Goal: Task Accomplishment & Management: Use online tool/utility

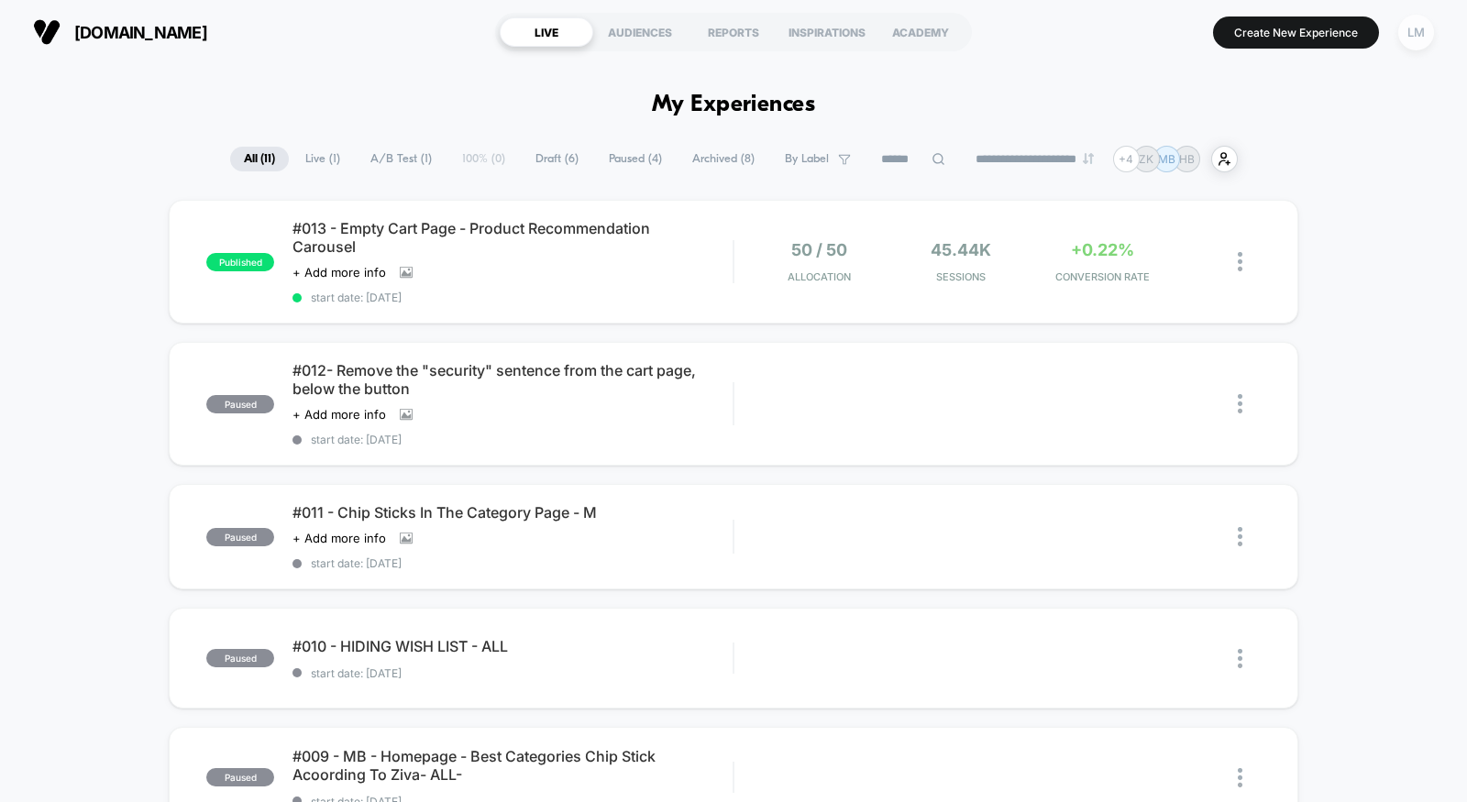
click at [1407, 30] on div "LM" at bounding box center [1416, 33] width 36 height 36
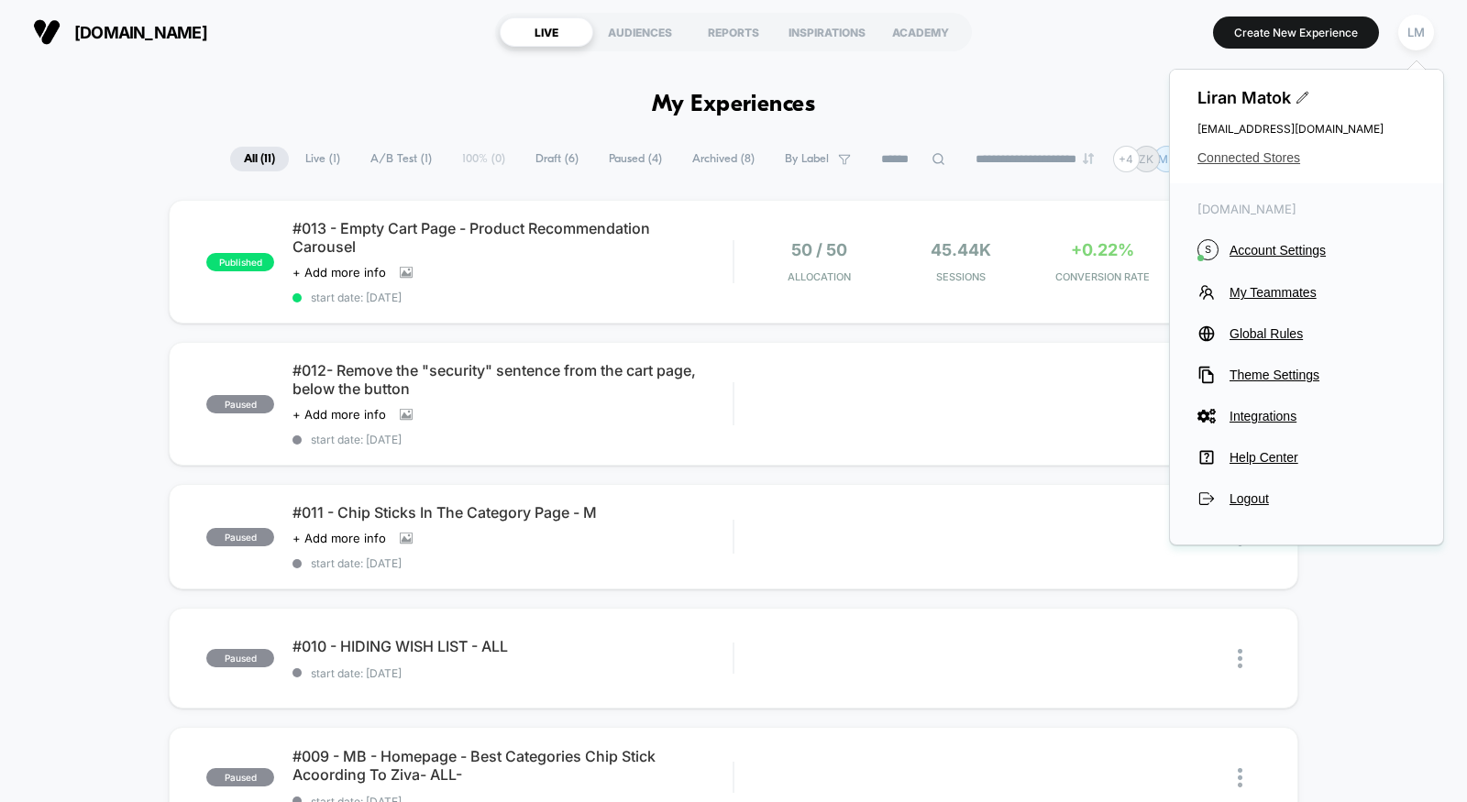
click at [1284, 150] on span "Connected Stores" at bounding box center [1306, 157] width 218 height 15
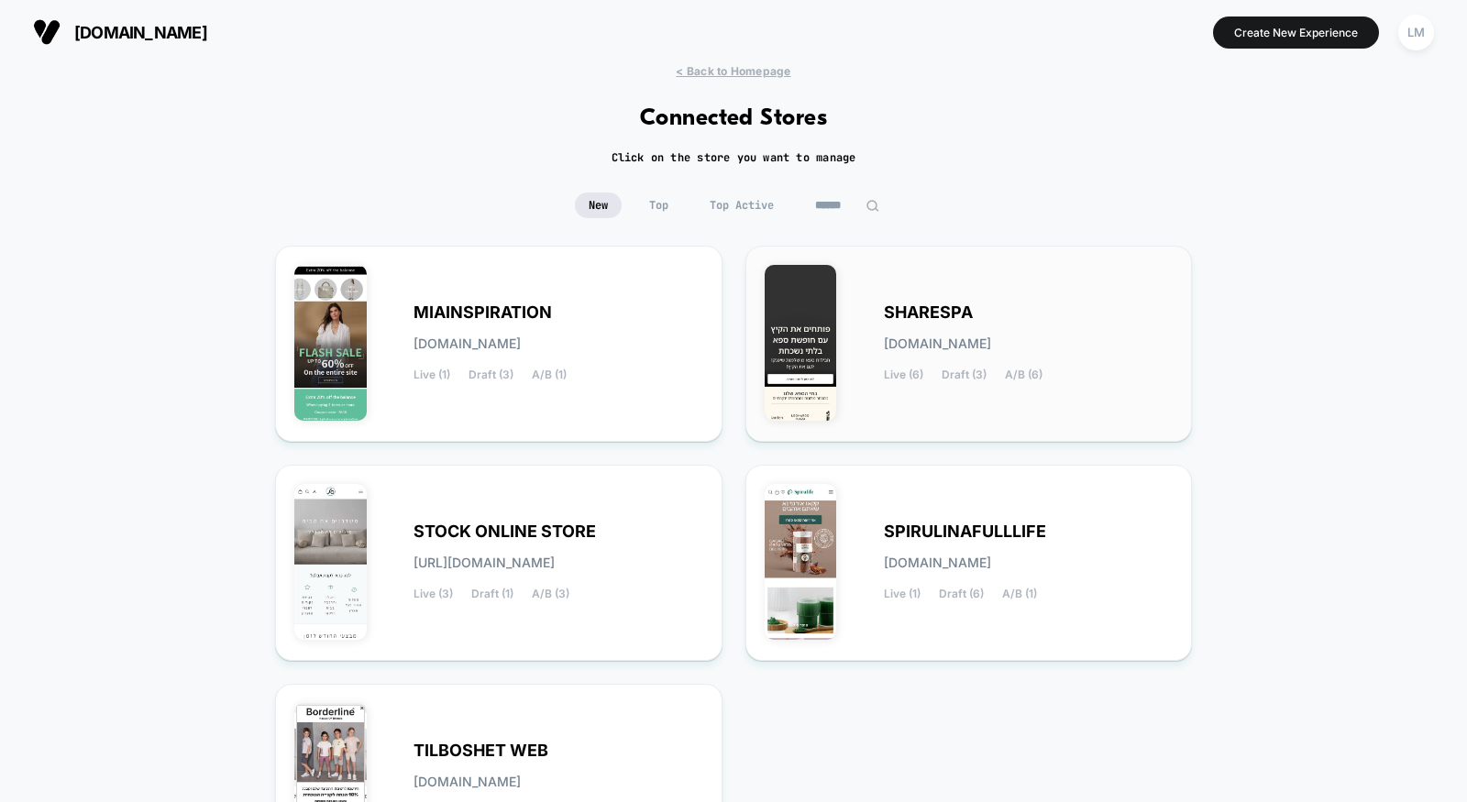
click at [909, 319] on span "SHARESPA" at bounding box center [928, 312] width 89 height 13
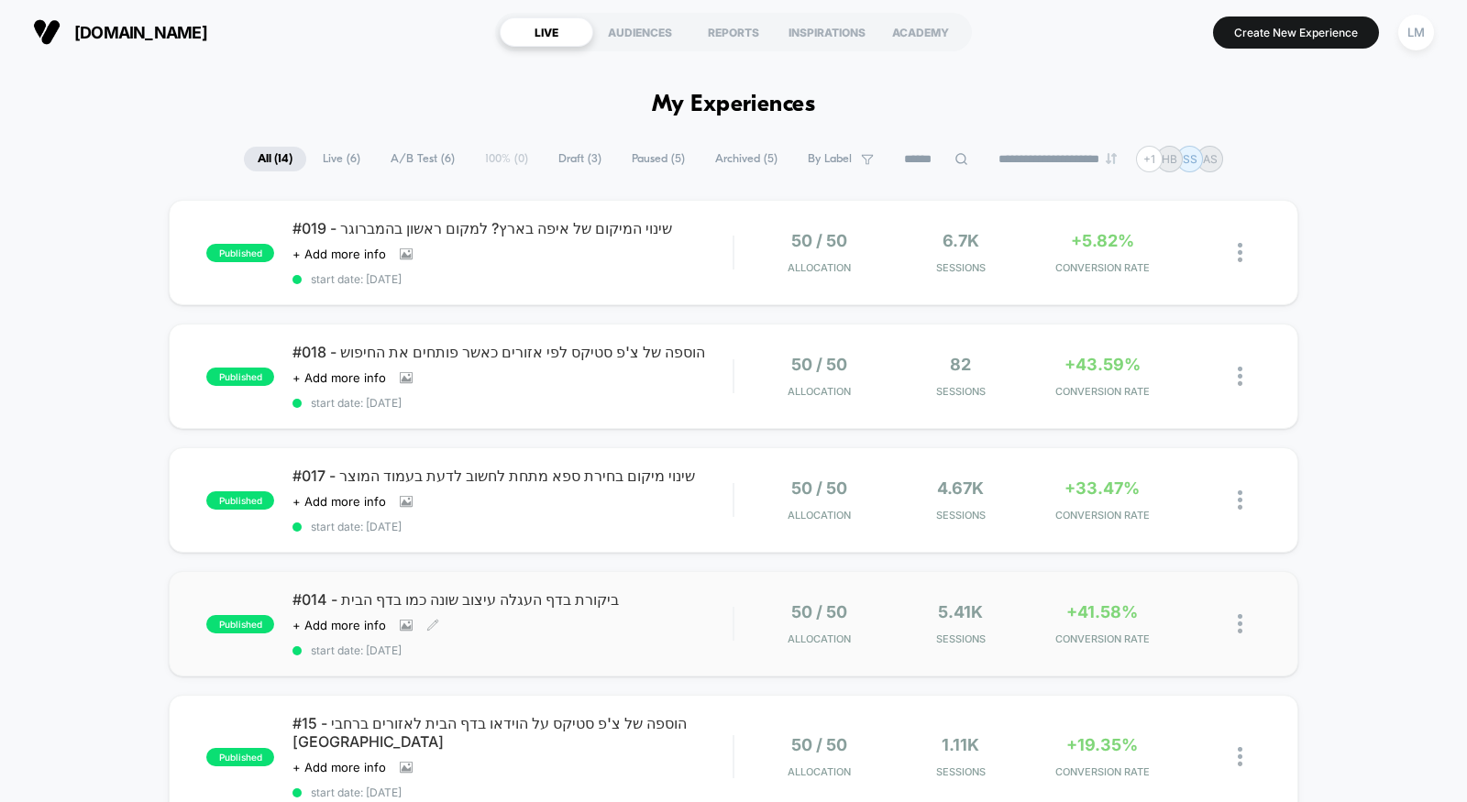
click at [410, 598] on span "#014 - ביקורת בדף העגלה עיצוב שונה כמו בדף הבית" at bounding box center [512, 599] width 440 height 18
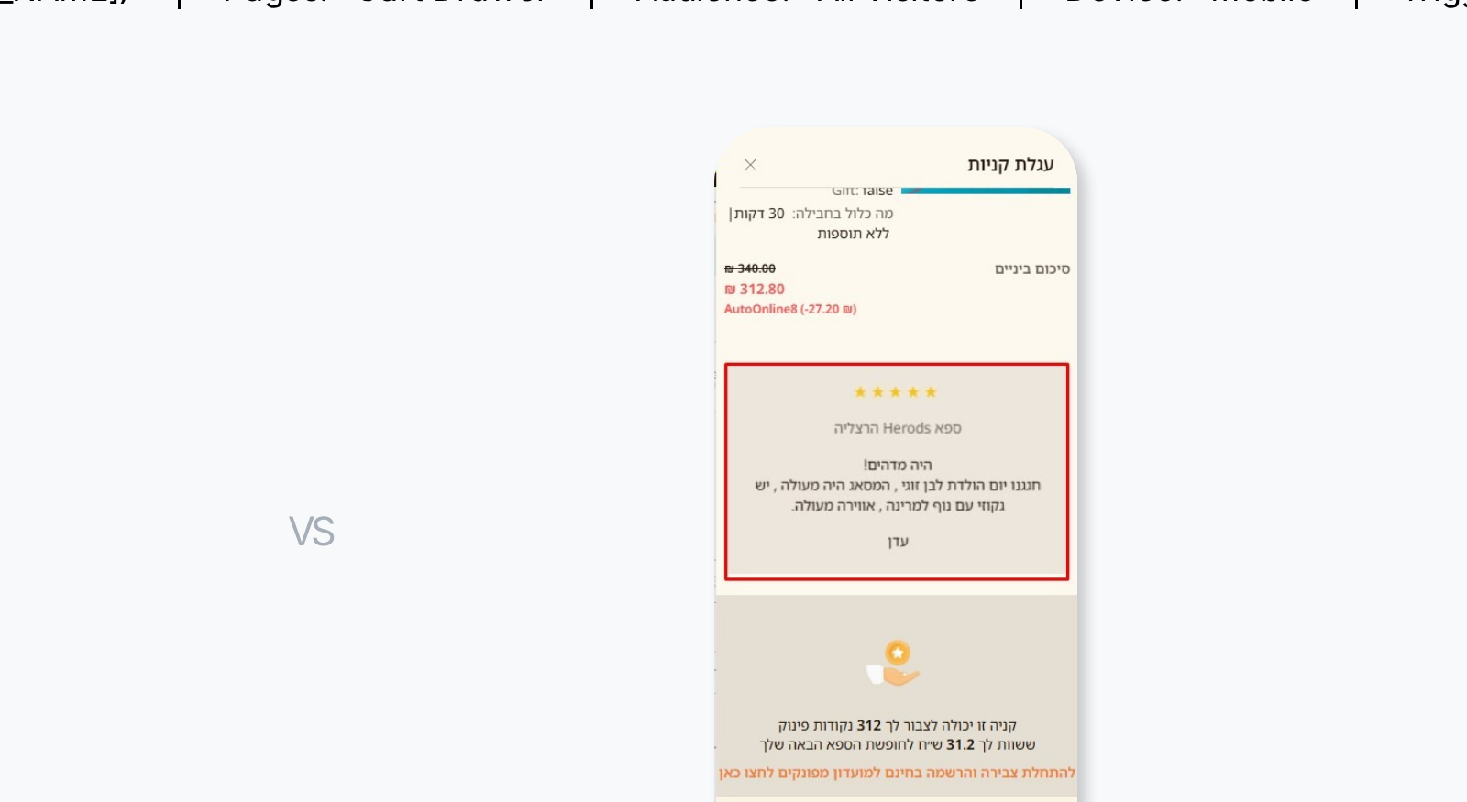
scroll to position [8, 0]
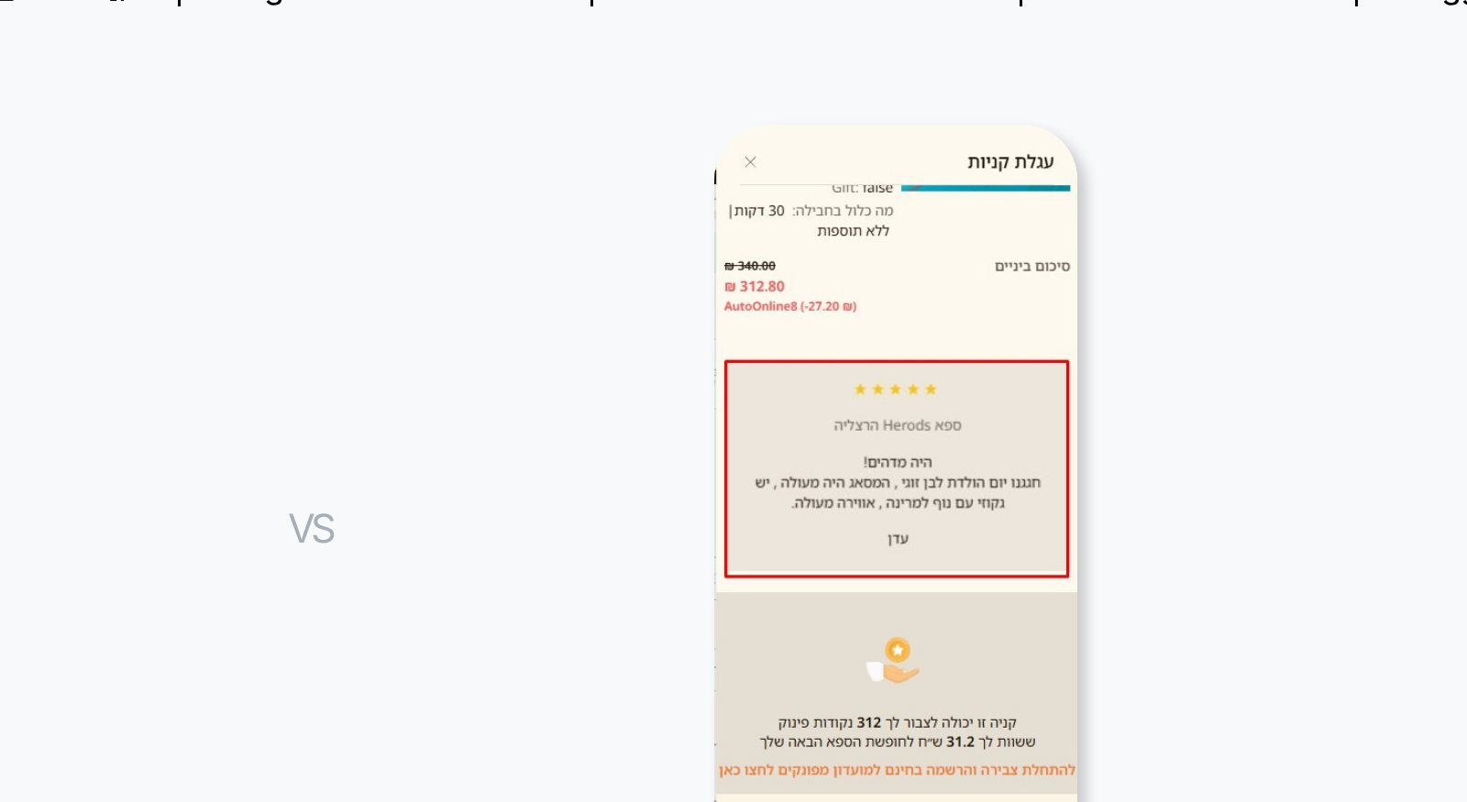
click at [1016, 347] on div at bounding box center [919, 401] width 321 height 275
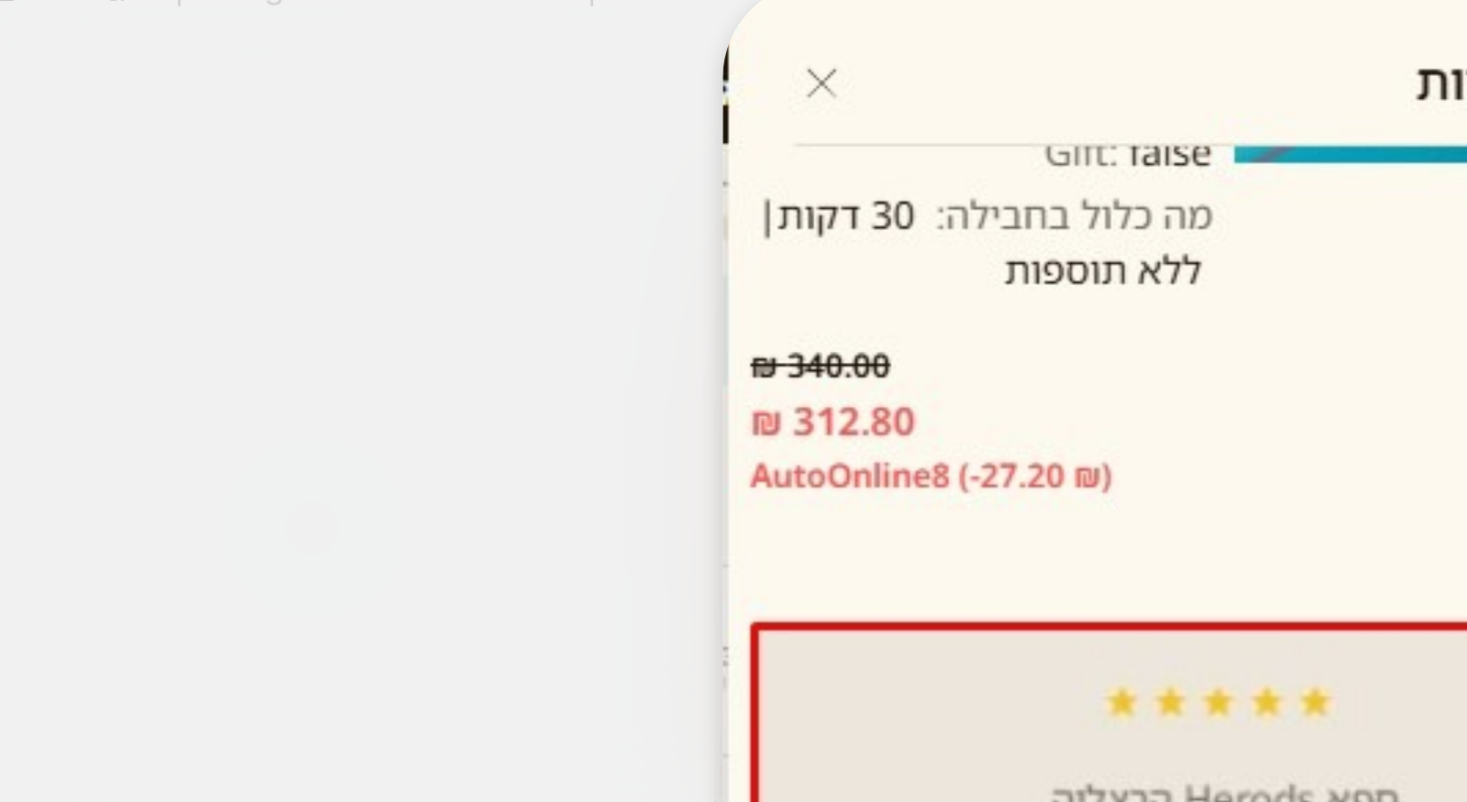
click at [1017, 347] on img at bounding box center [1027, 590] width 331 height 749
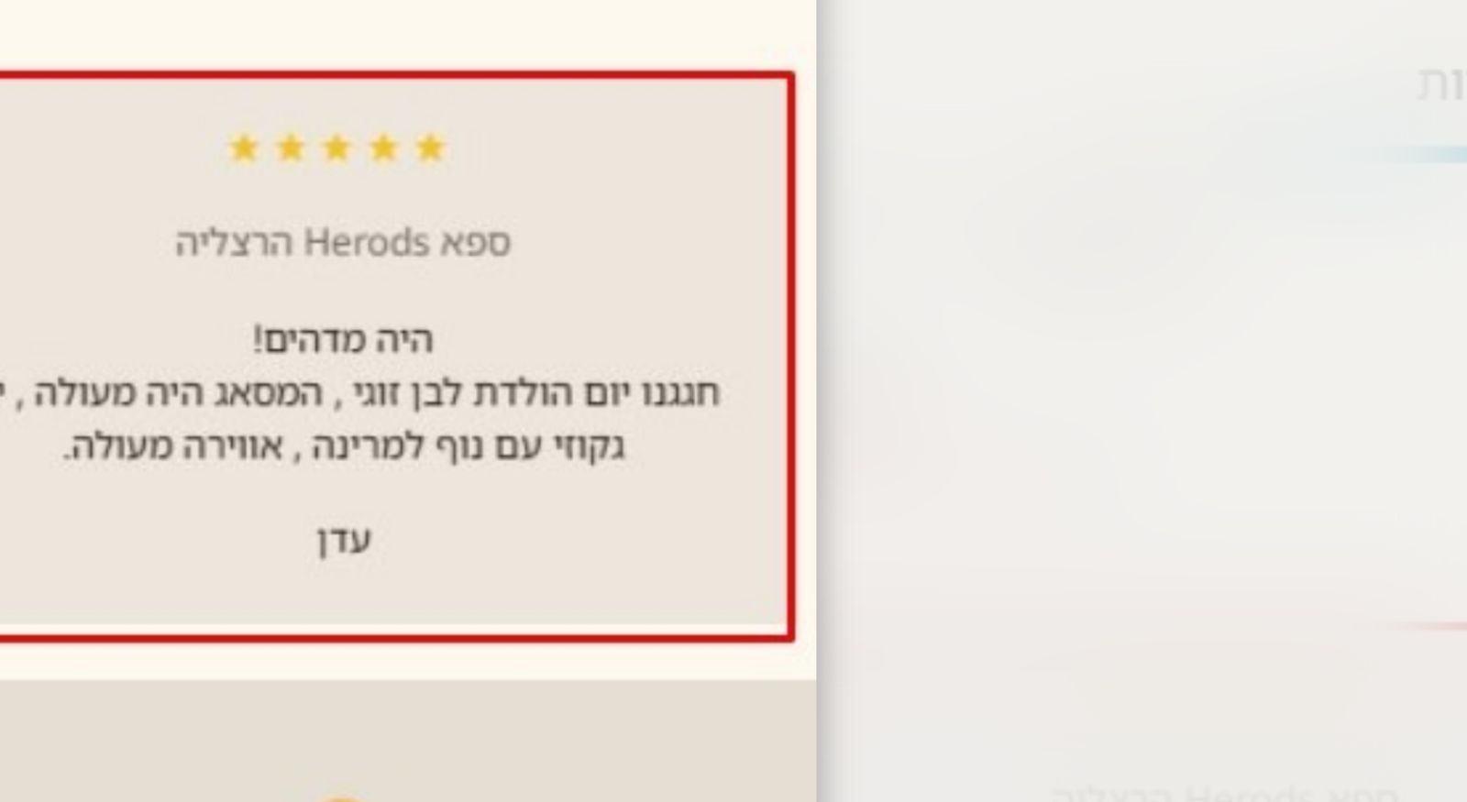
click at [1017, 347] on div at bounding box center [733, 401] width 1467 height 802
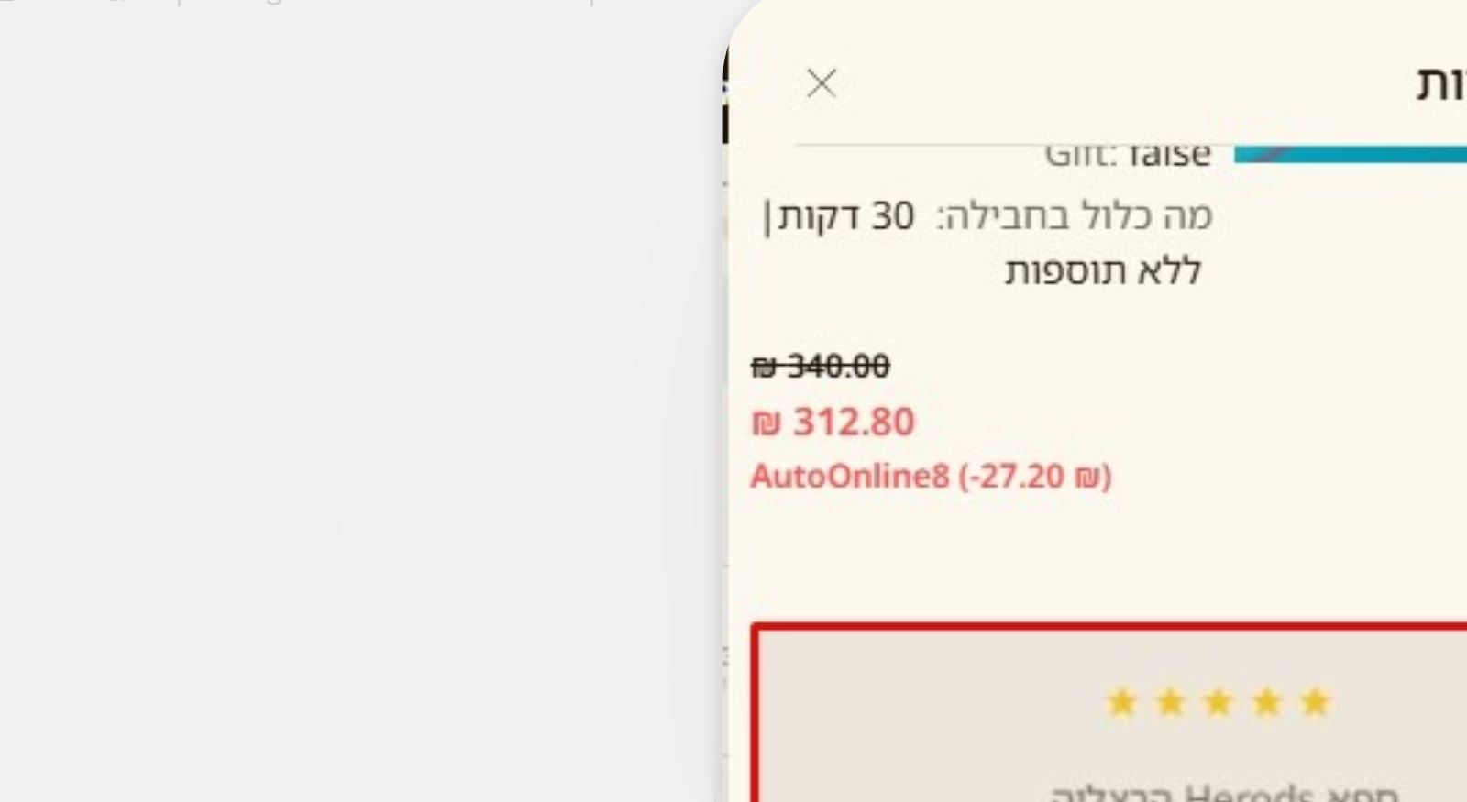
click at [1017, 347] on img at bounding box center [1027, 590] width 331 height 749
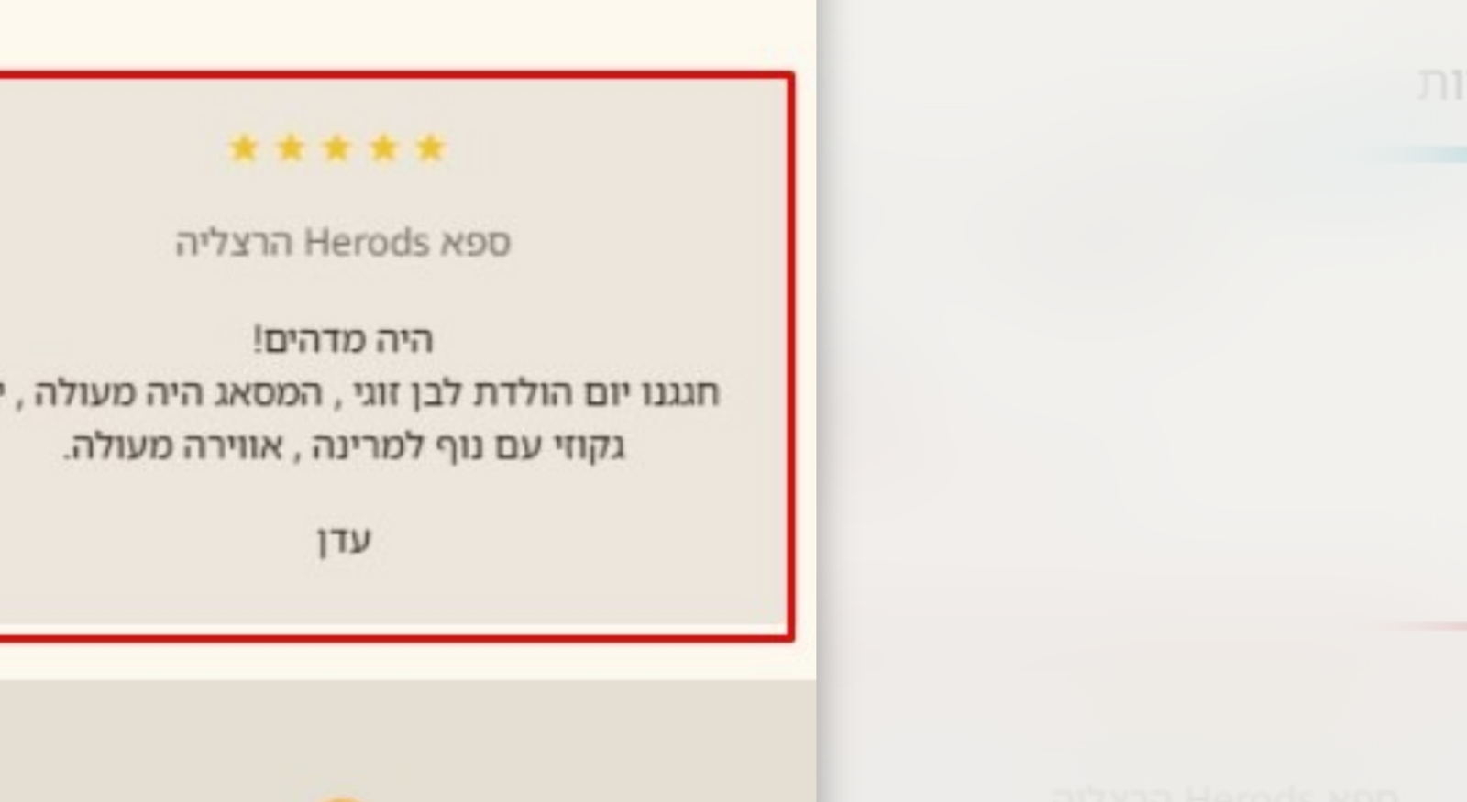
click at [815, 335] on img at bounding box center [733, 400] width 319 height 721
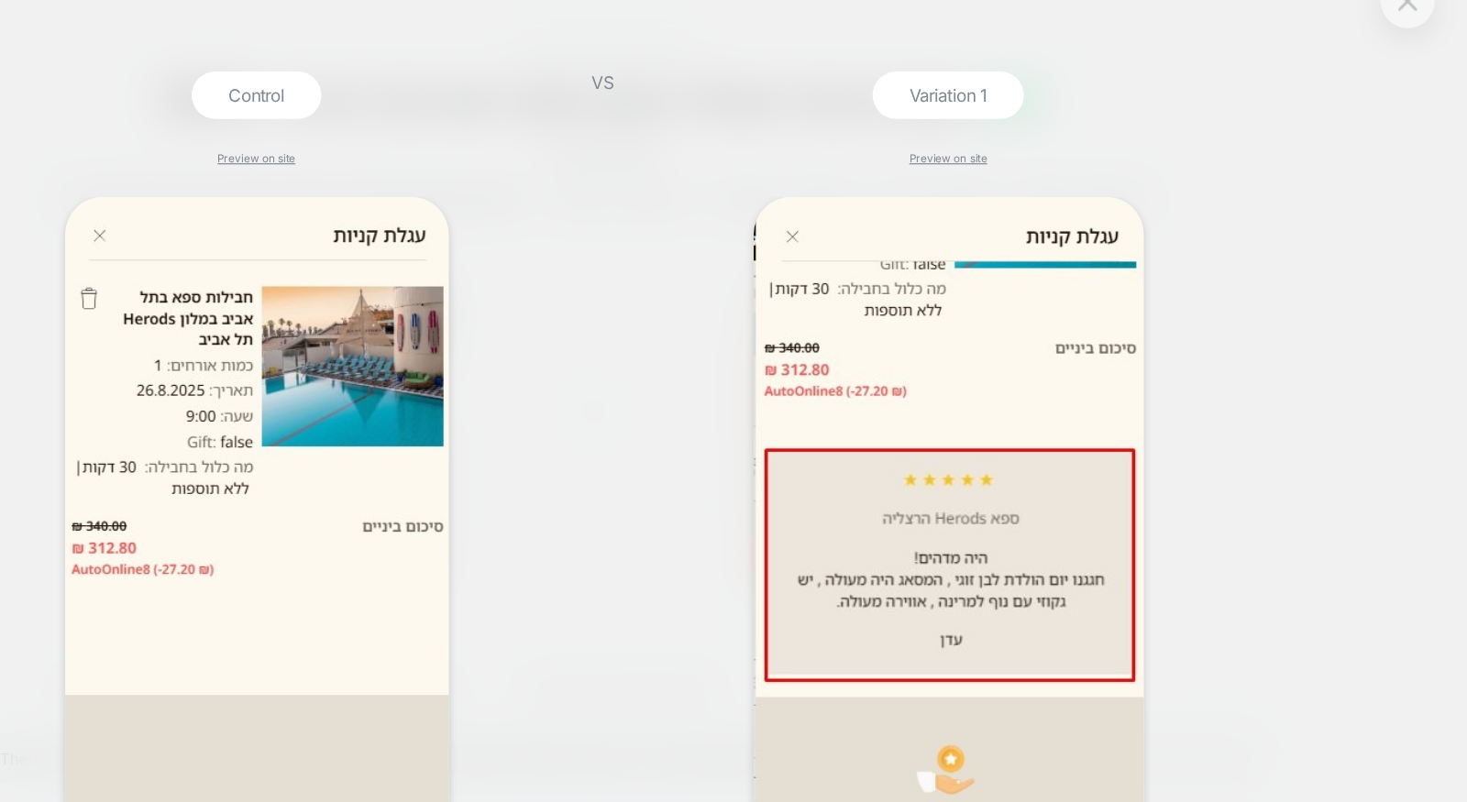
scroll to position [0, 0]
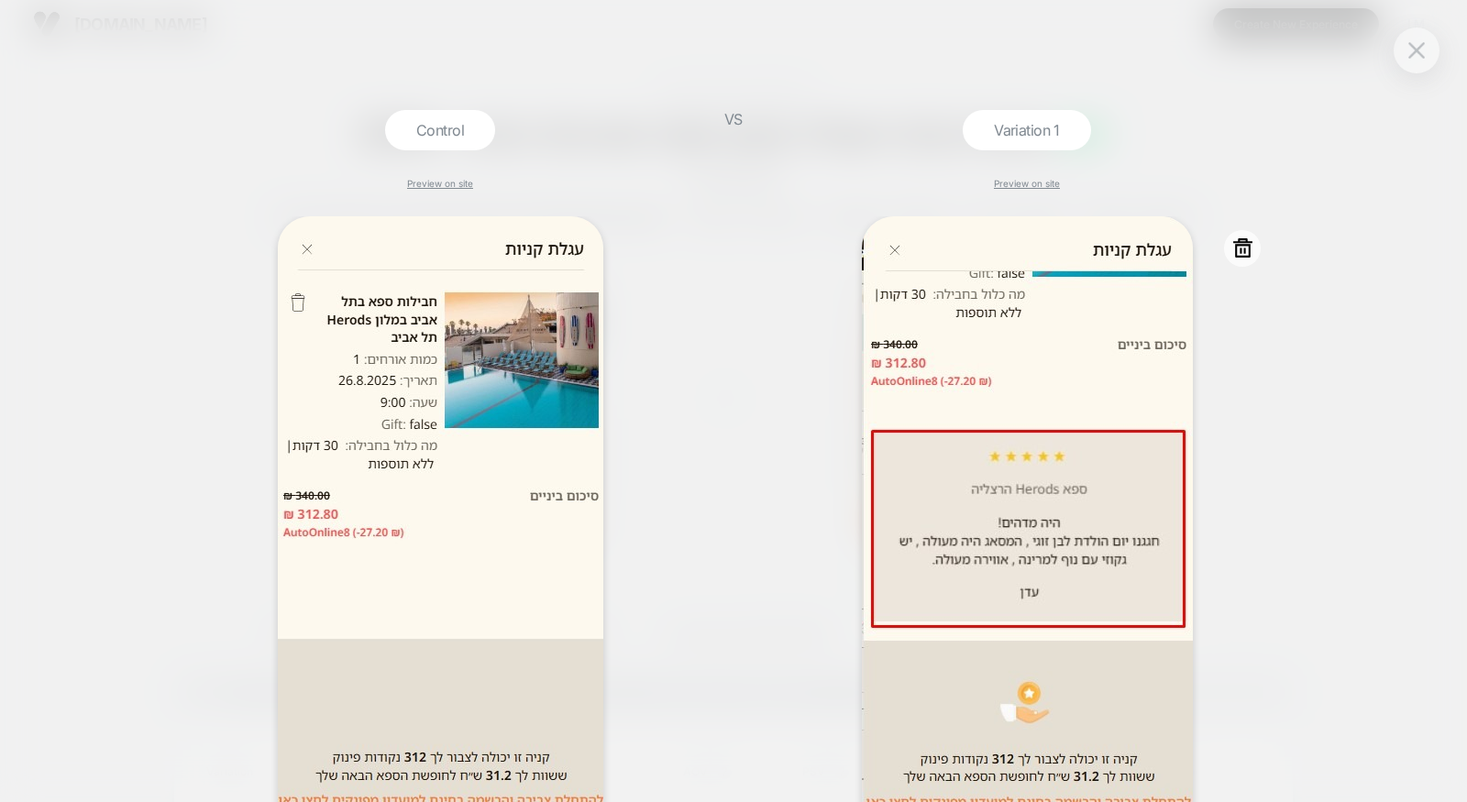
click at [862, 313] on img at bounding box center [1027, 590] width 331 height 749
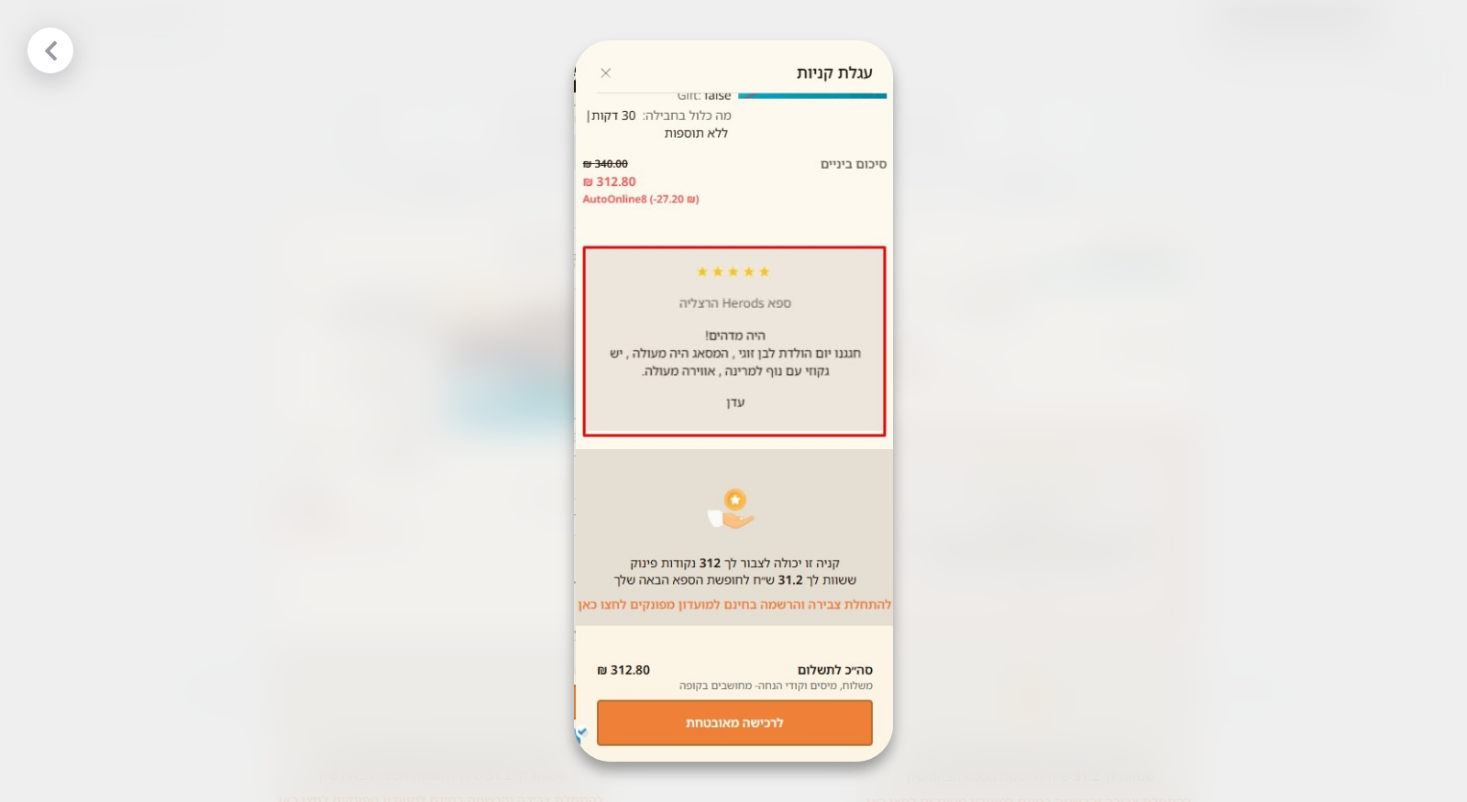
click at [774, 317] on img at bounding box center [733, 400] width 319 height 721
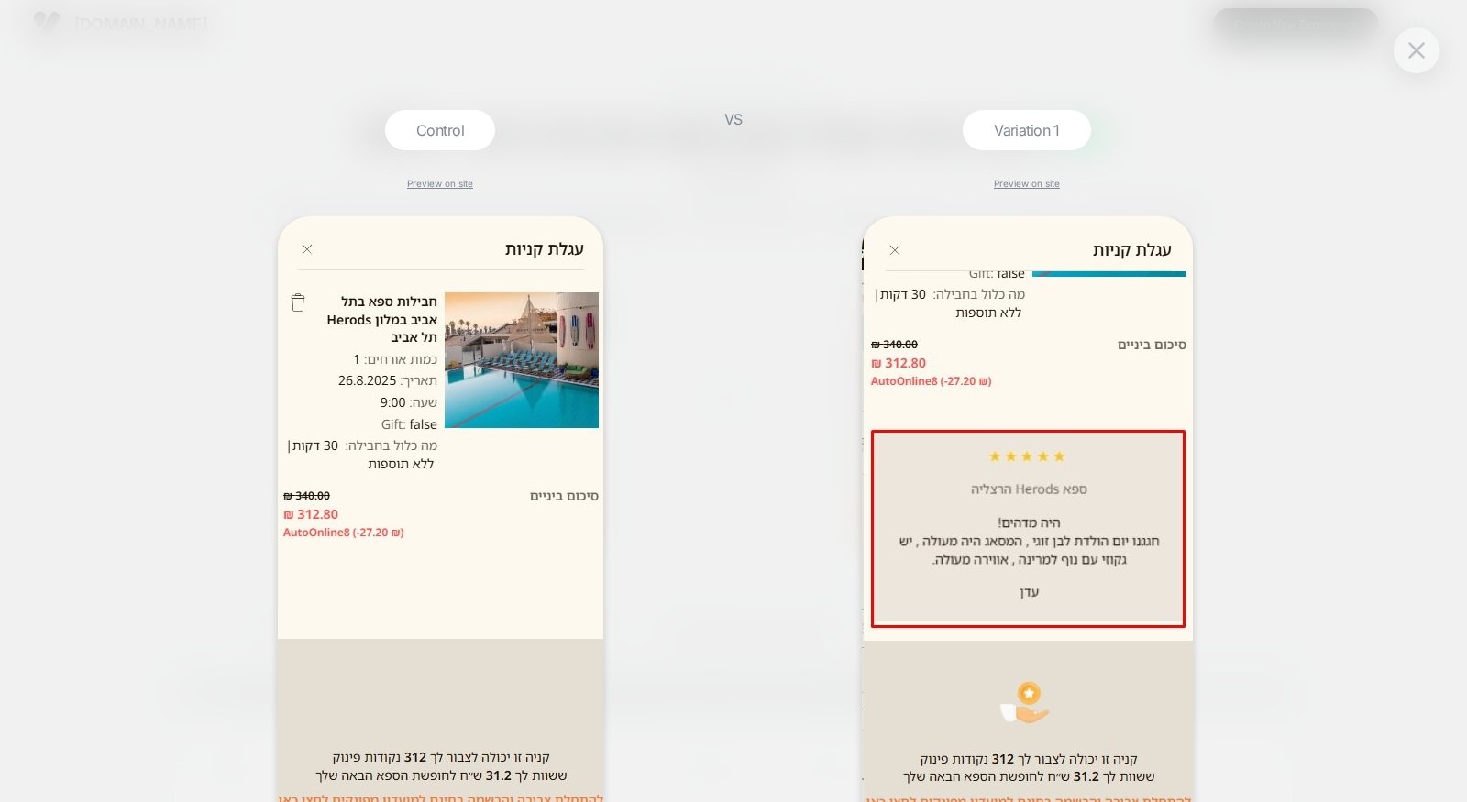
click at [155, 141] on div "Control Preview on site VS Variation 1 Preview on site" at bounding box center [733, 401] width 1467 height 802
click at [1417, 39] on button at bounding box center [1415, 50] width 27 height 27
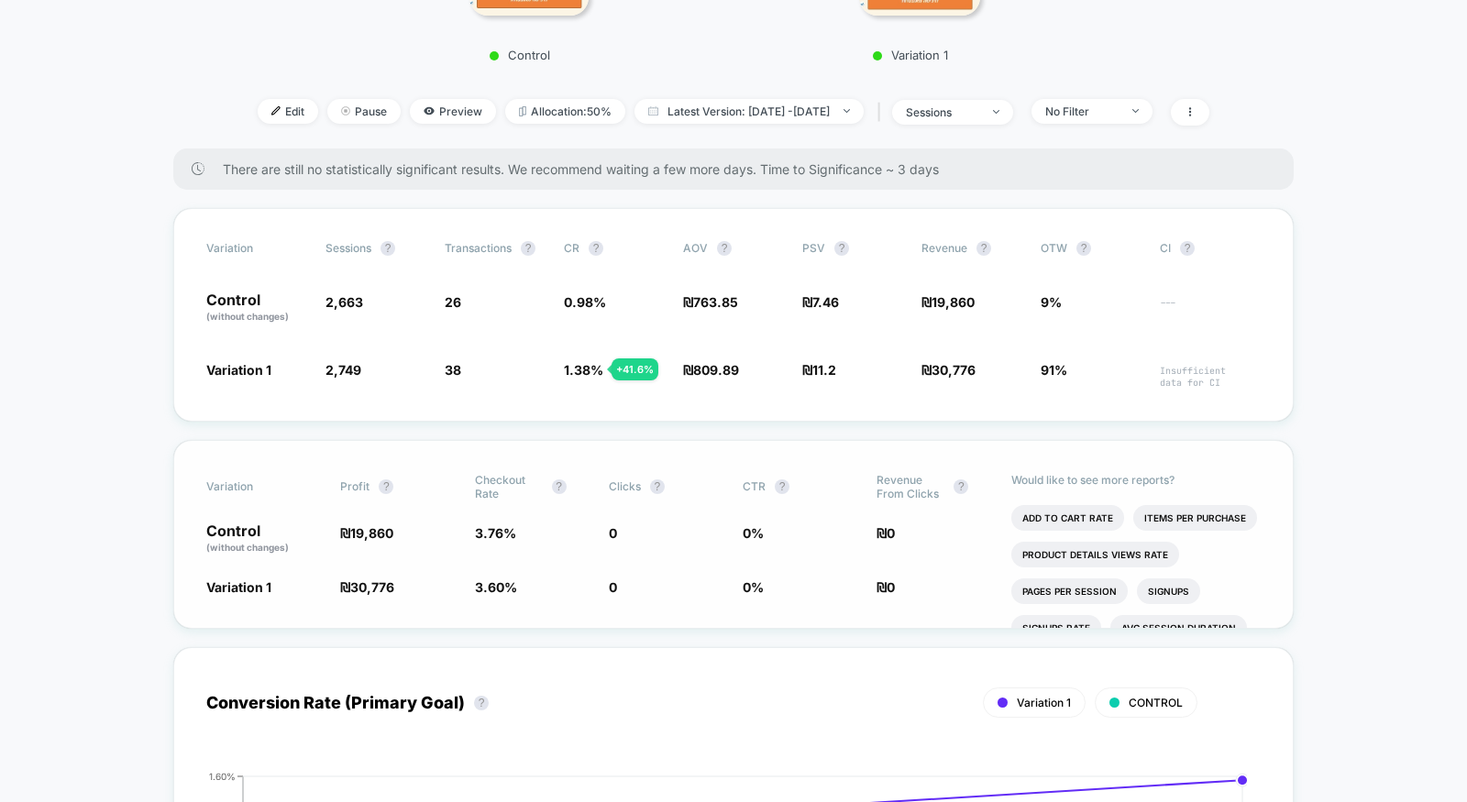
scroll to position [524, 0]
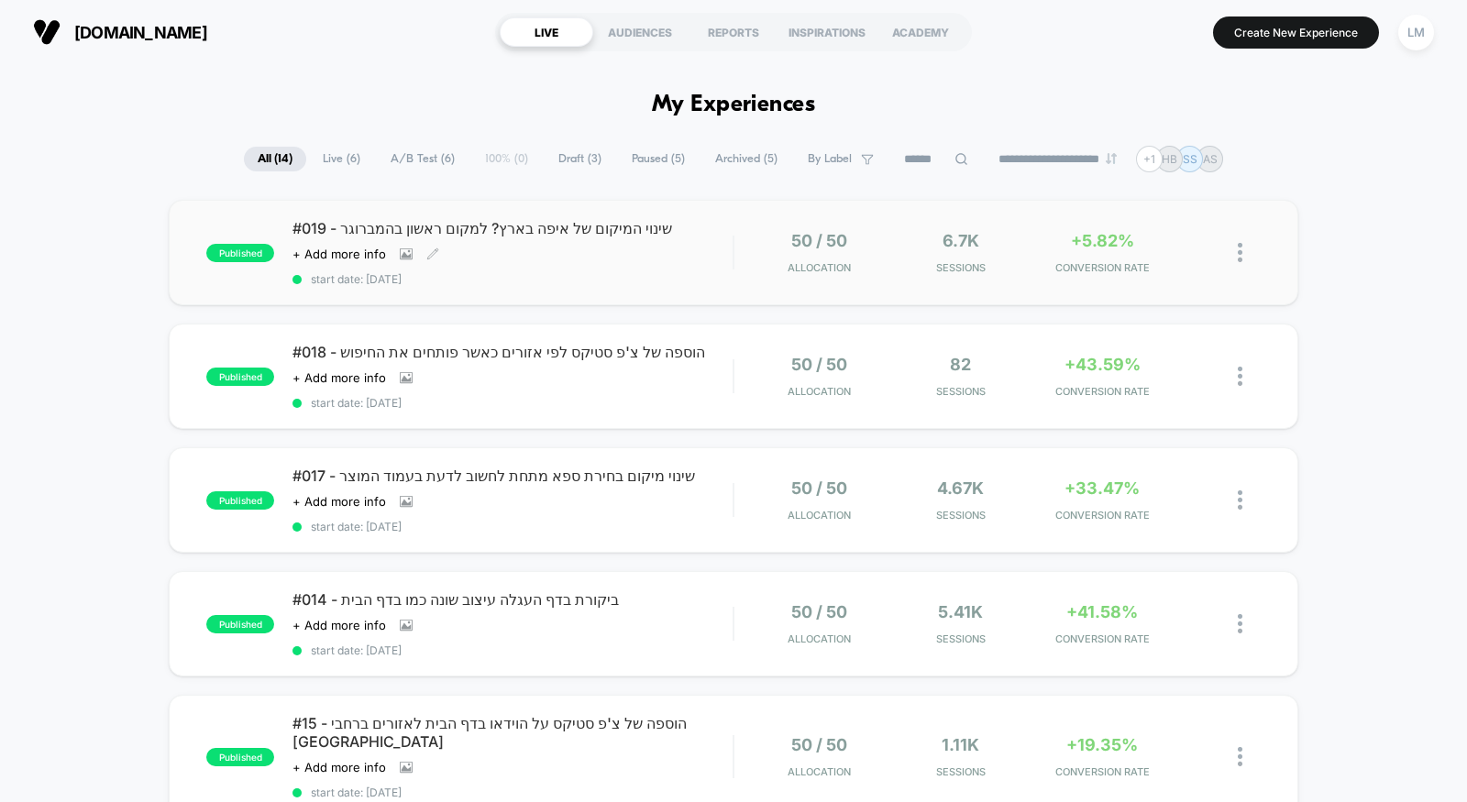
click at [430, 227] on span "#019 - שינוי המיקום של איפה בארץ? למקום ראשון בהמברוגר" at bounding box center [512, 228] width 440 height 18
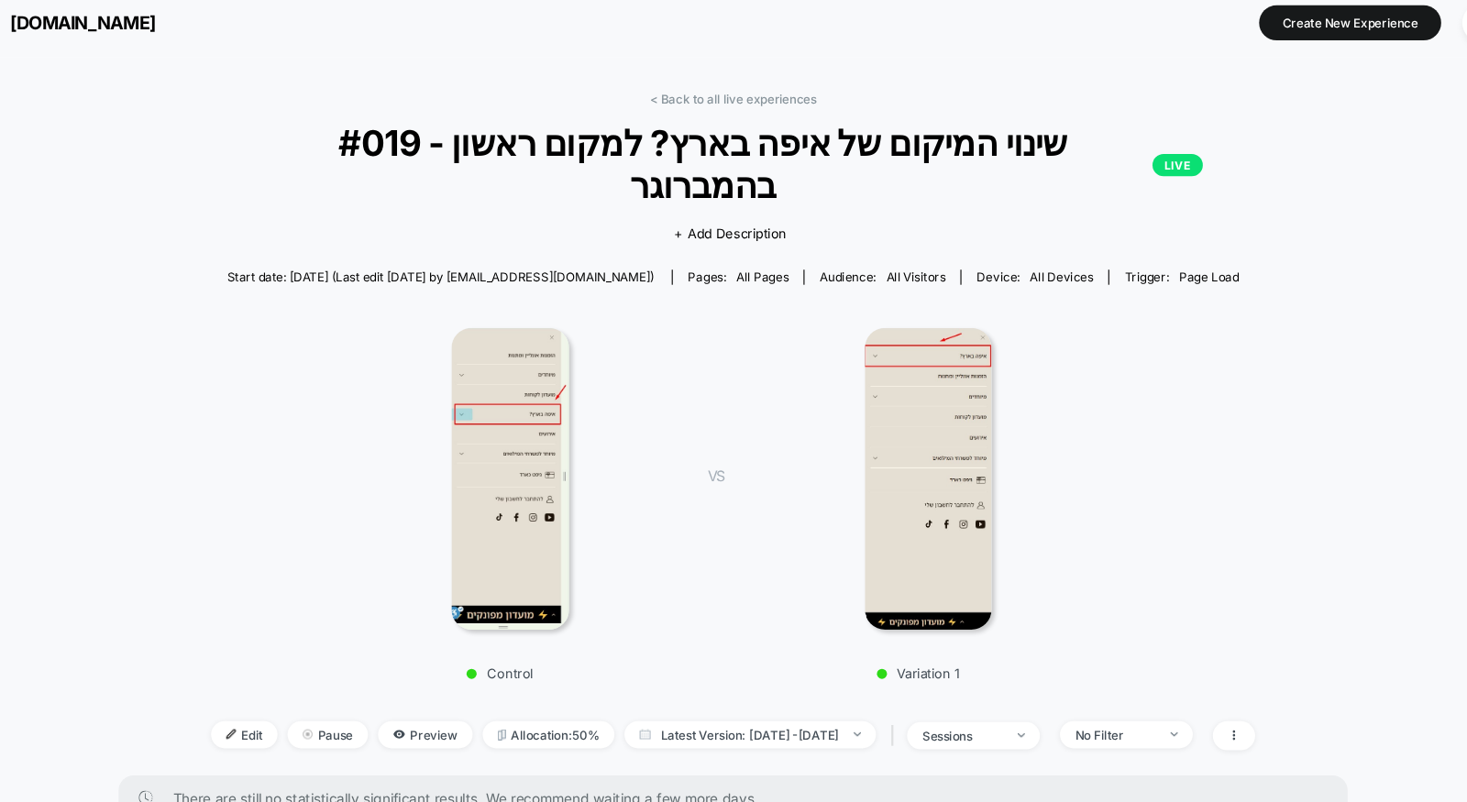
click at [108, 26] on span "[DOMAIN_NAME]" at bounding box center [140, 32] width 133 height 19
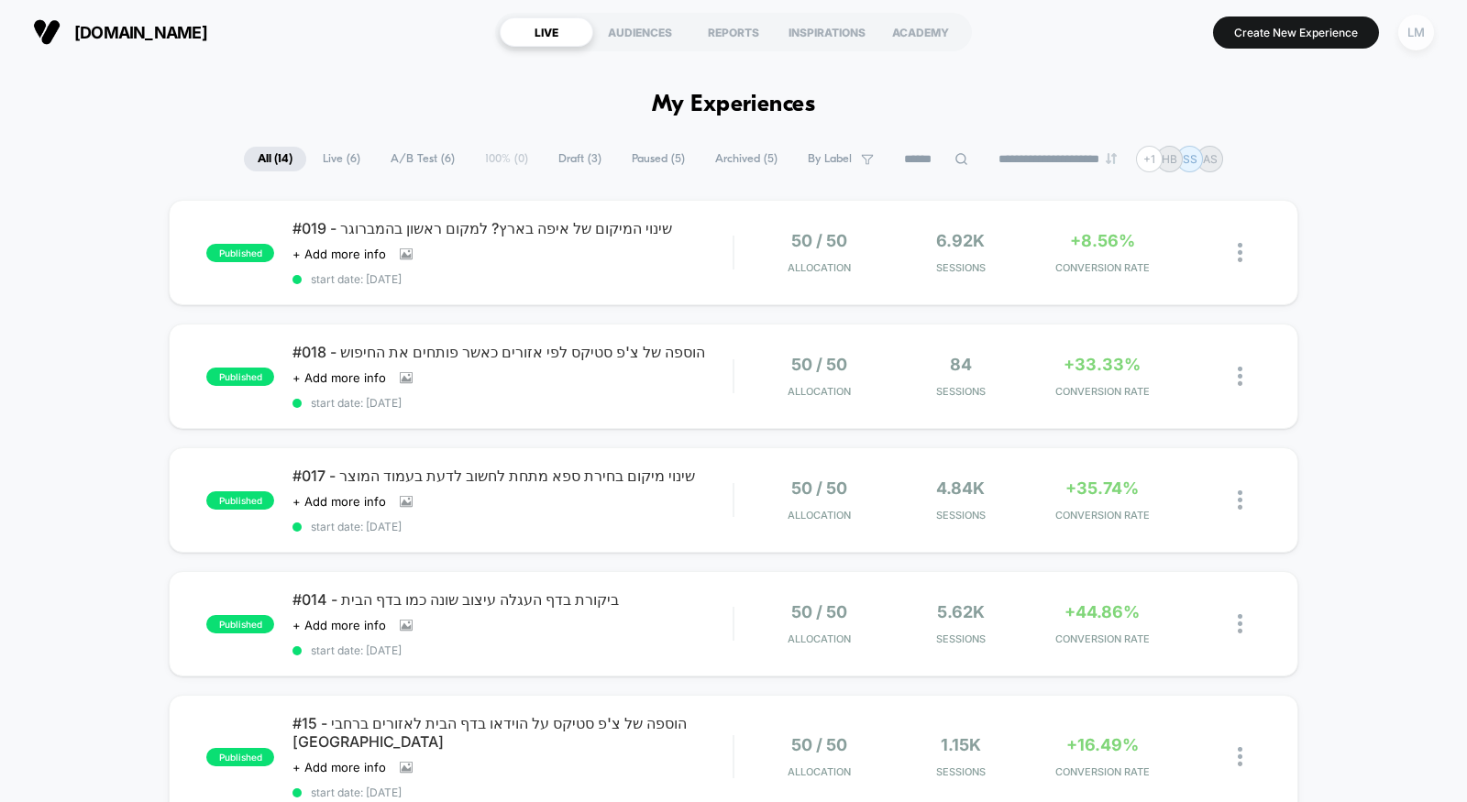
click at [1421, 36] on div "LM" at bounding box center [1416, 33] width 36 height 36
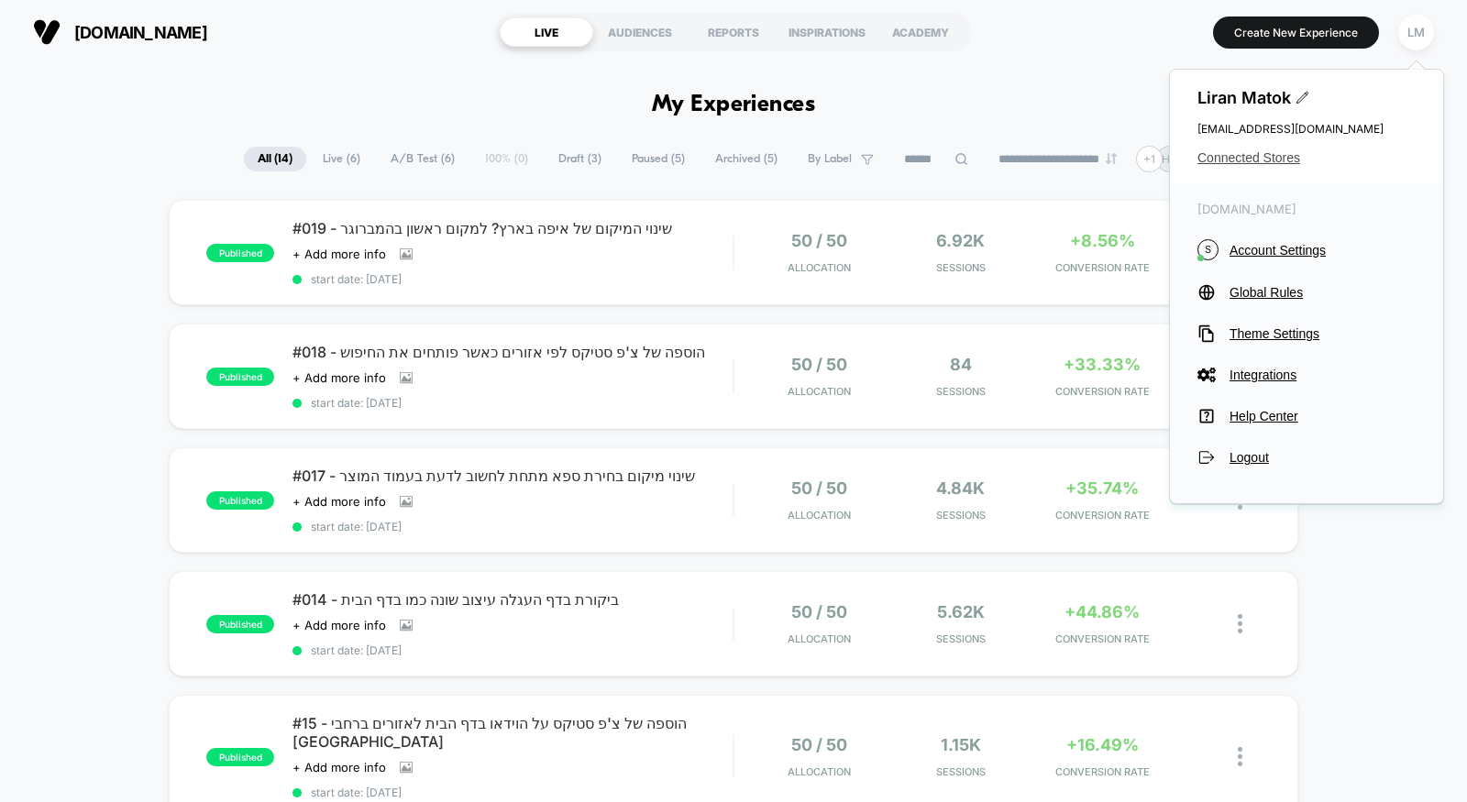
click at [1259, 150] on span "Connected Stores" at bounding box center [1306, 157] width 218 height 15
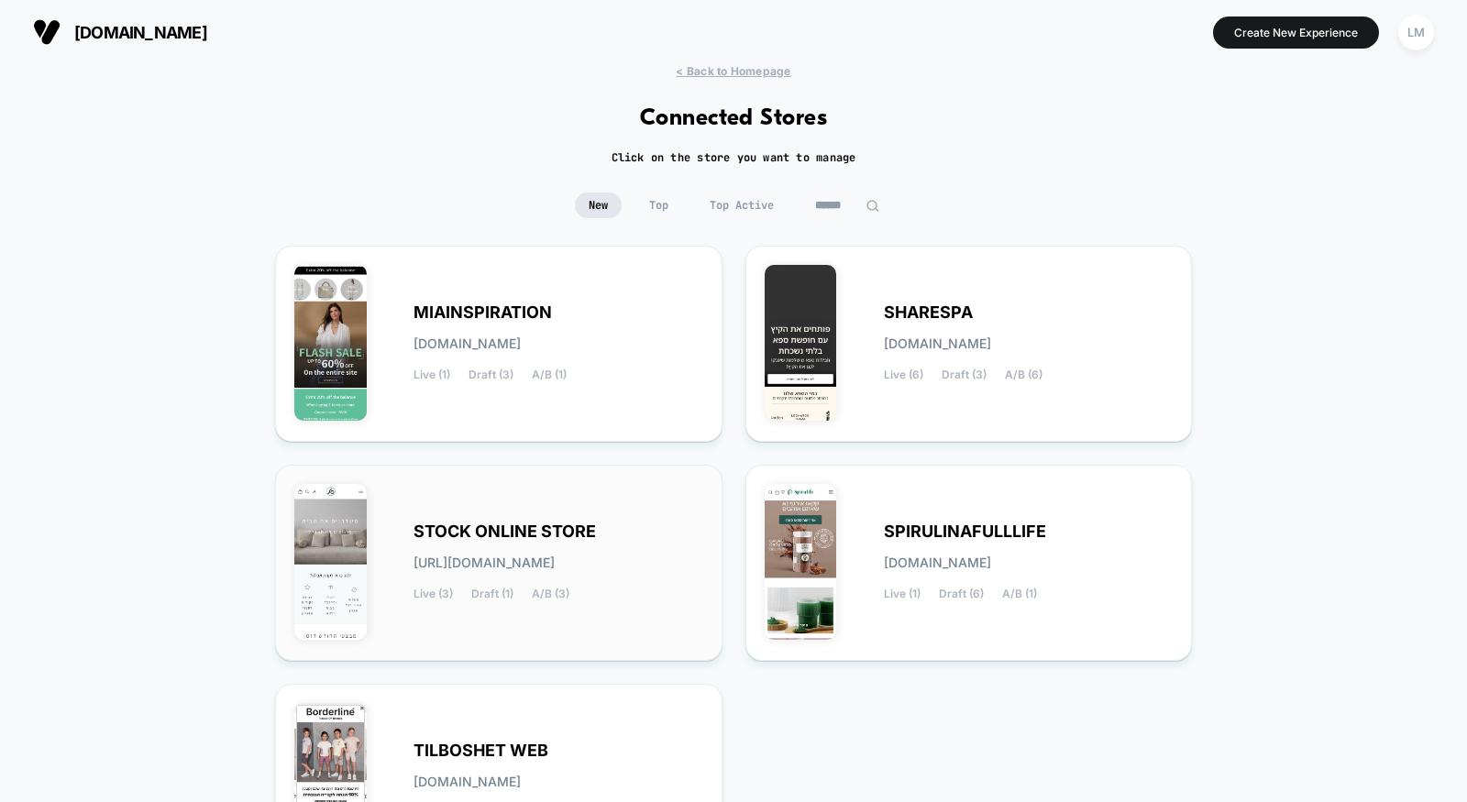
click at [490, 512] on div "STOCK ONLINE STORE [URL][DOMAIN_NAME] Live (3) Draft (1) A/B (3)" at bounding box center [498, 563] width 409 height 158
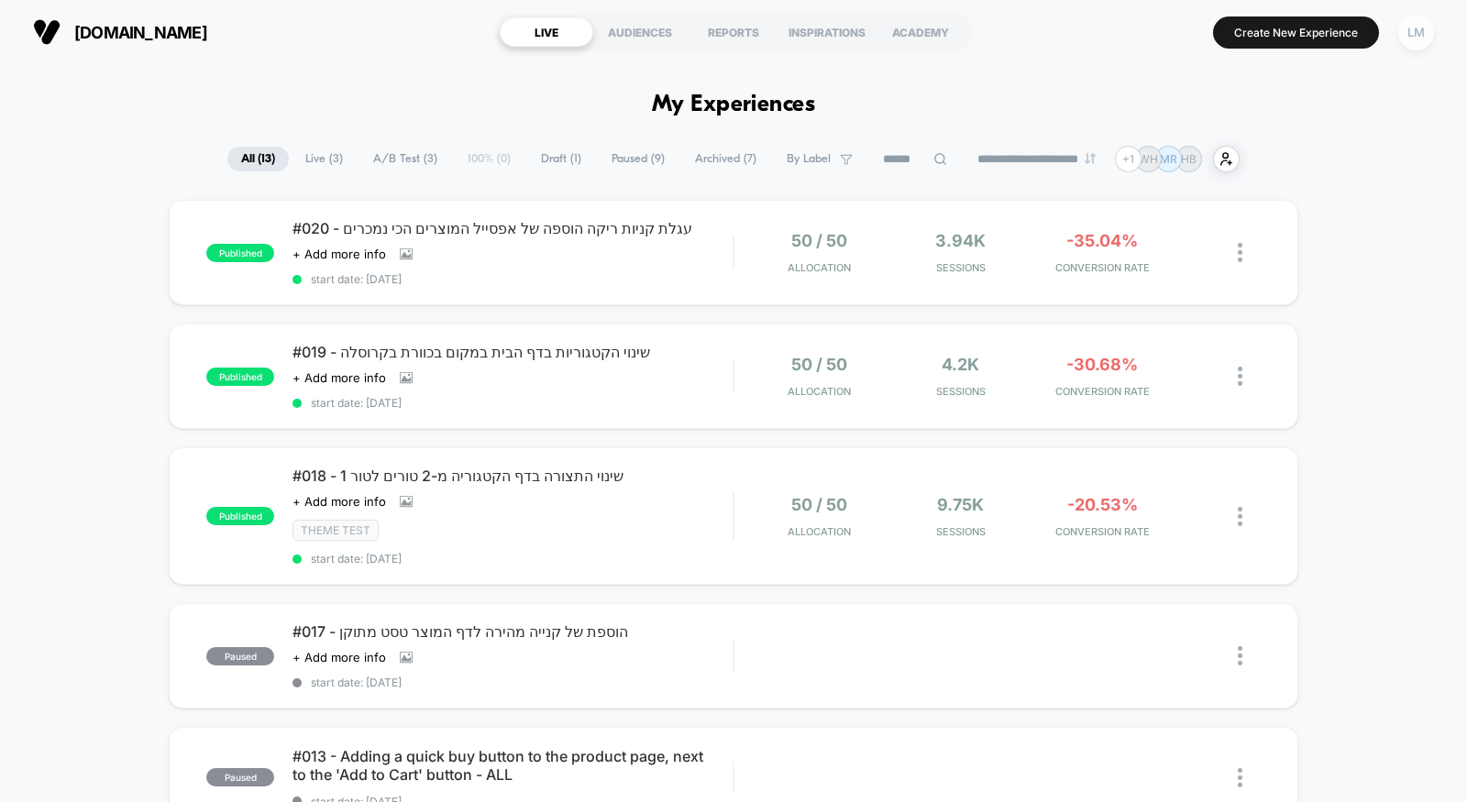
click at [1419, 28] on div "LM" at bounding box center [1416, 33] width 36 height 36
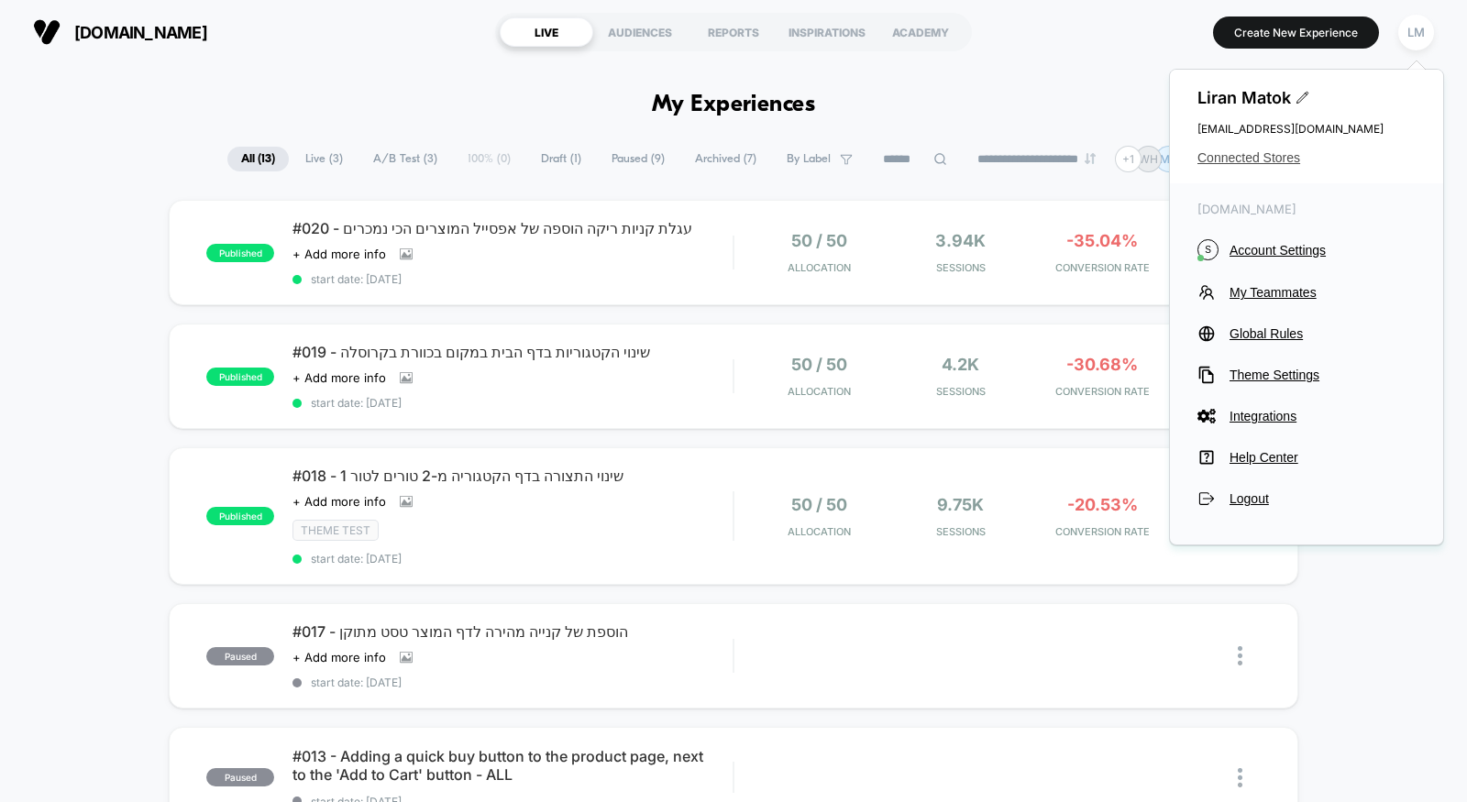
click at [1252, 153] on span "Connected Stores" at bounding box center [1306, 157] width 218 height 15
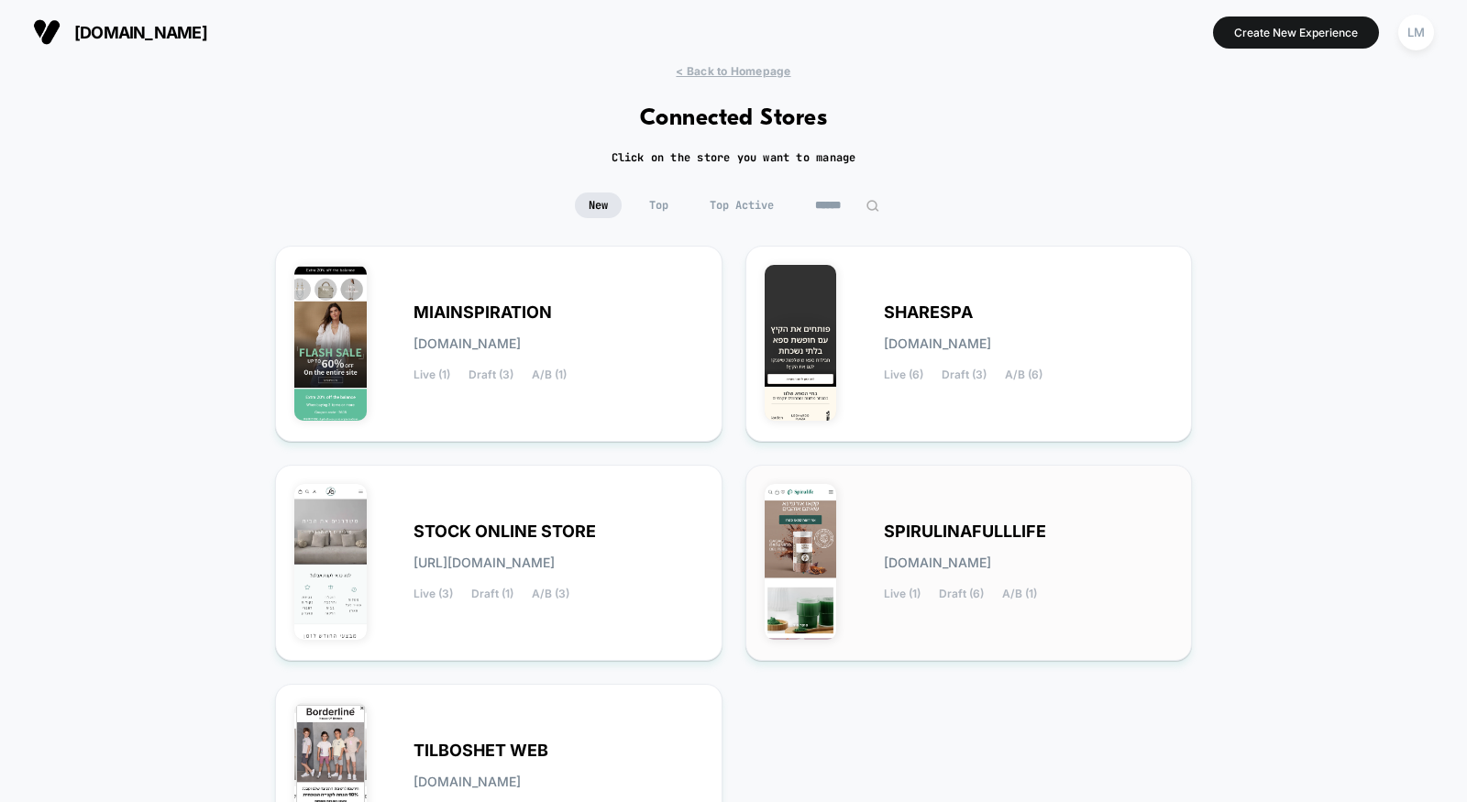
click at [941, 529] on span "SPIRULINAFULLLIFE" at bounding box center [965, 531] width 162 height 13
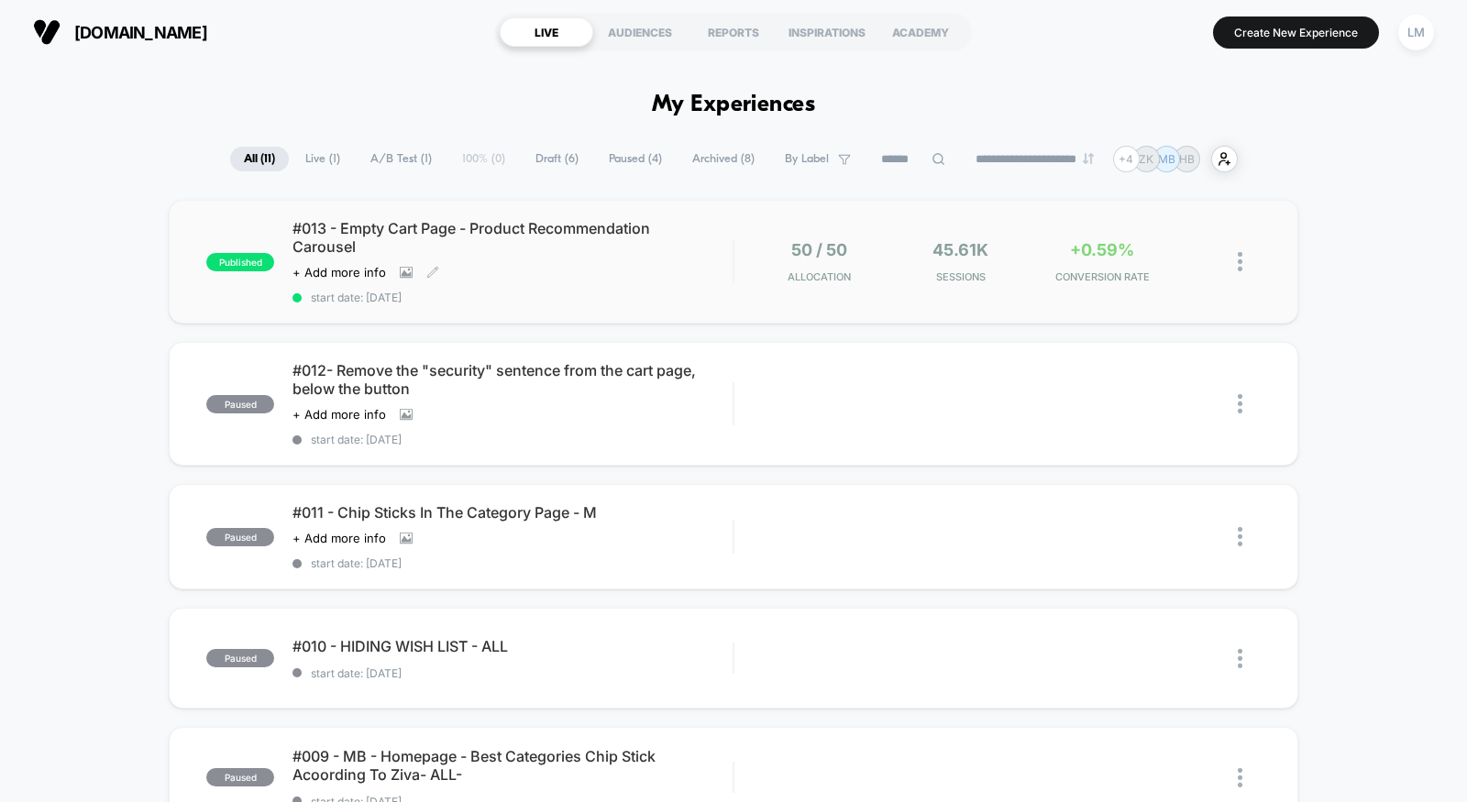
click at [541, 223] on span "#013 - Empty Cart Page - Product Recommendation Carousel" at bounding box center [512, 237] width 440 height 37
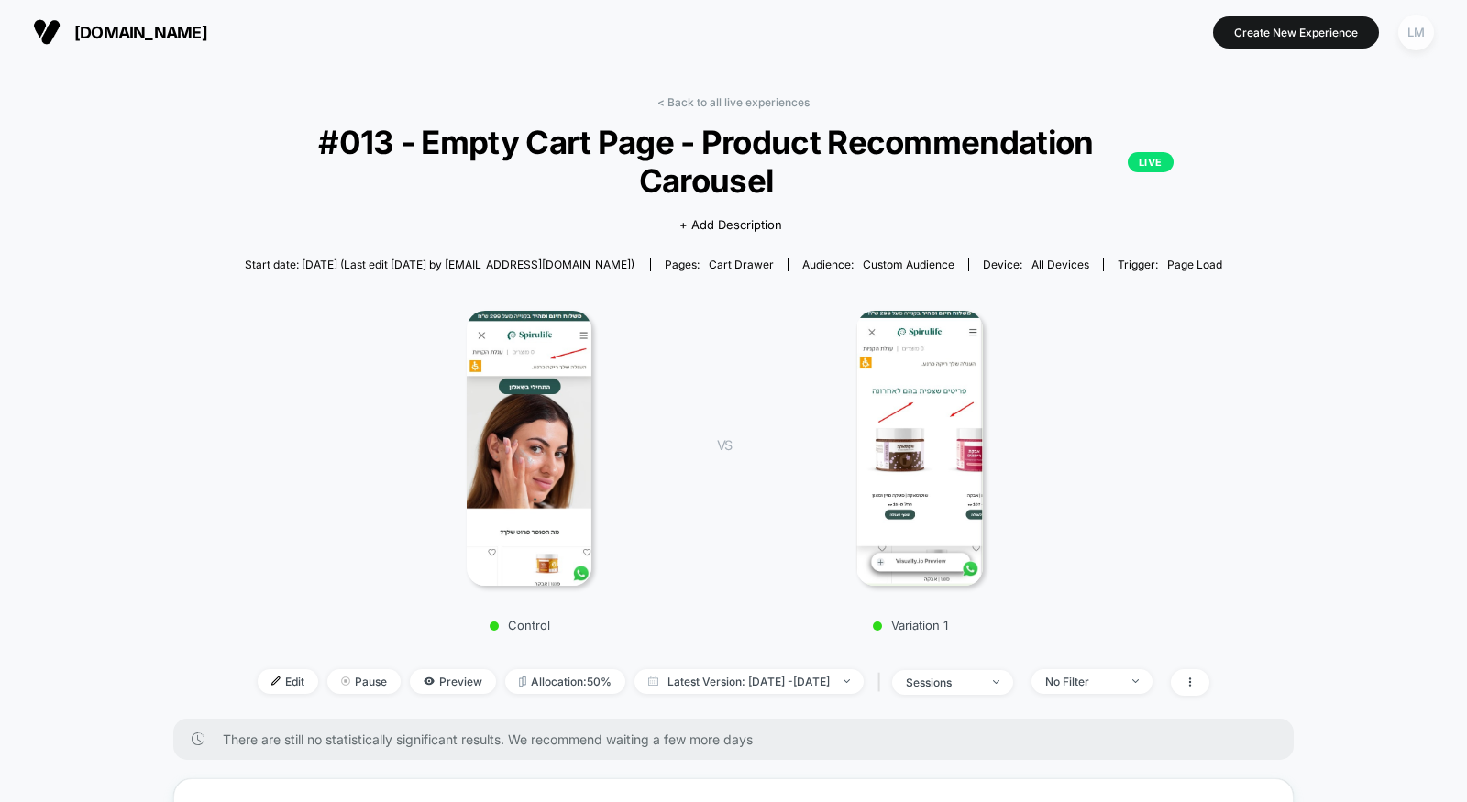
click at [1422, 23] on div "LM" at bounding box center [1416, 33] width 36 height 36
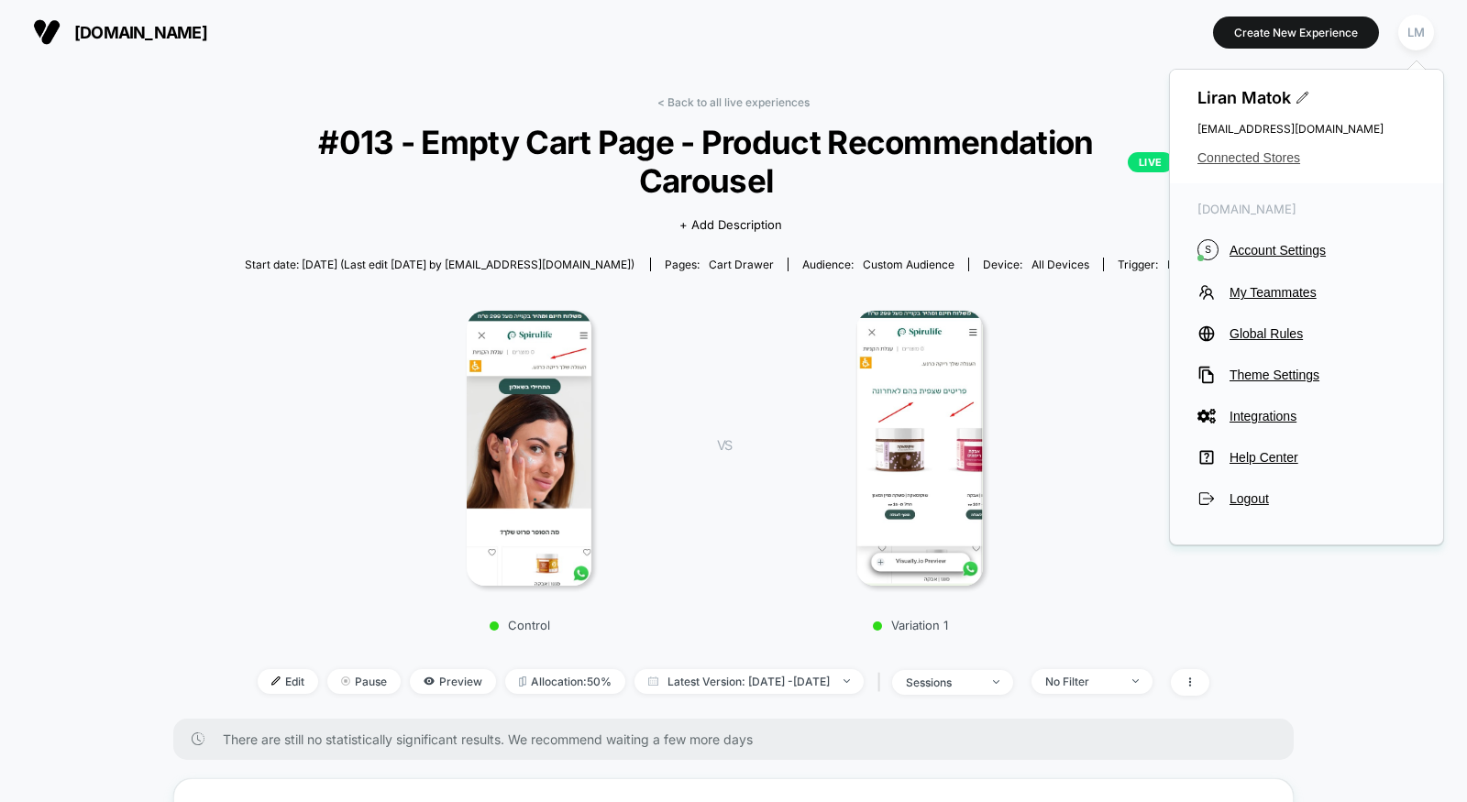
click at [1278, 151] on span "Connected Stores" at bounding box center [1306, 157] width 218 height 15
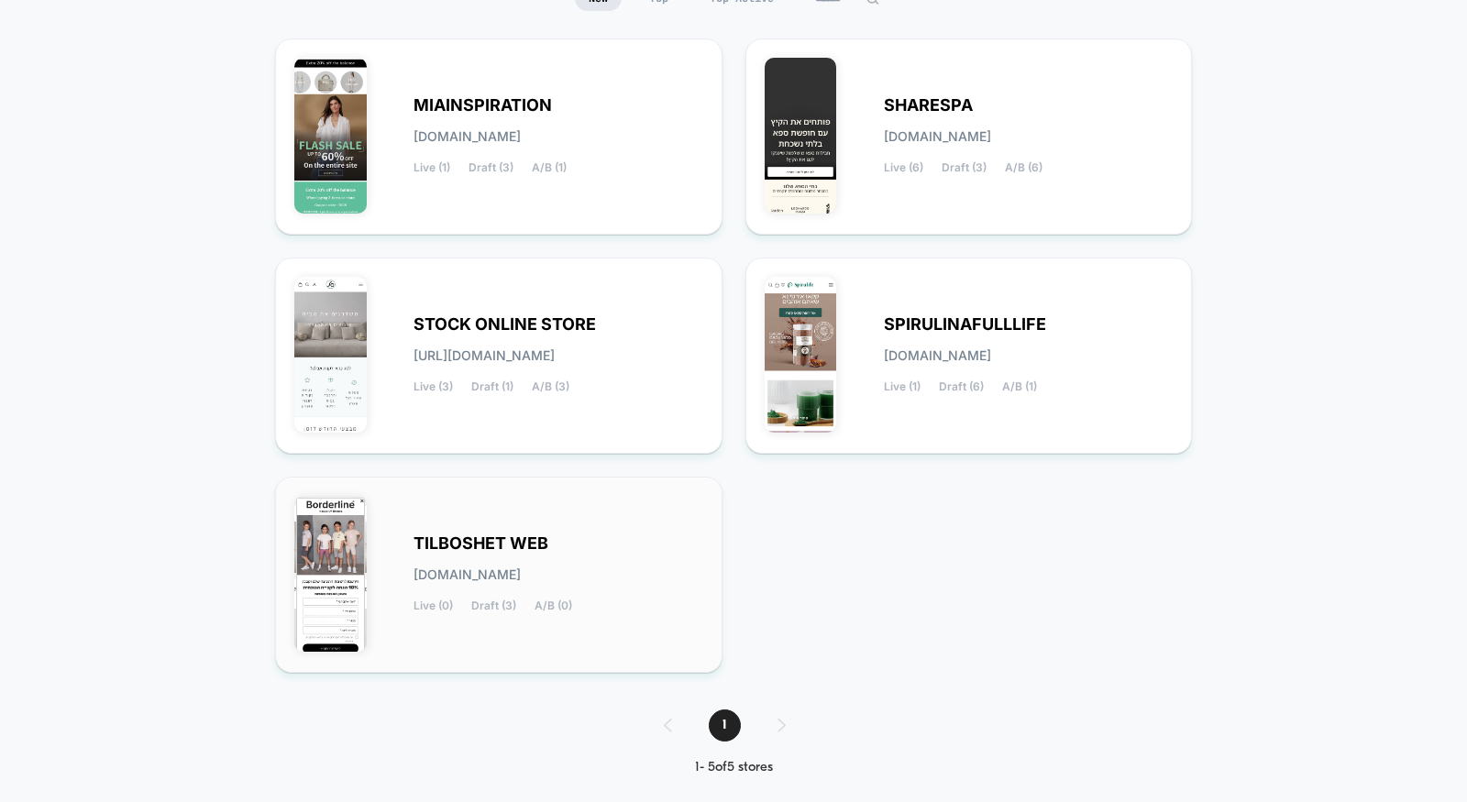
click at [487, 537] on span "TILBOSHET WEB" at bounding box center [480, 543] width 135 height 13
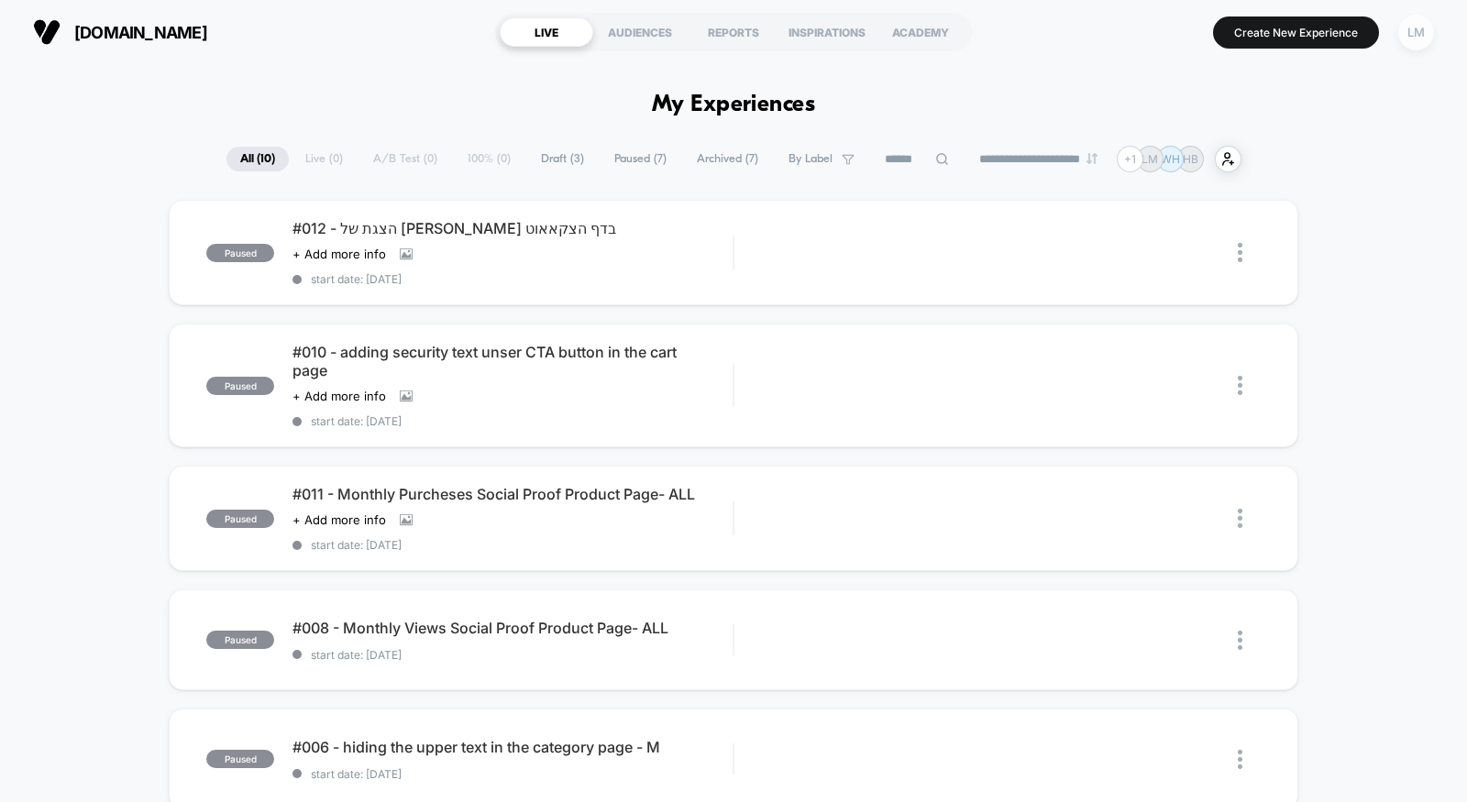
click at [1412, 35] on div "LM" at bounding box center [1416, 33] width 36 height 36
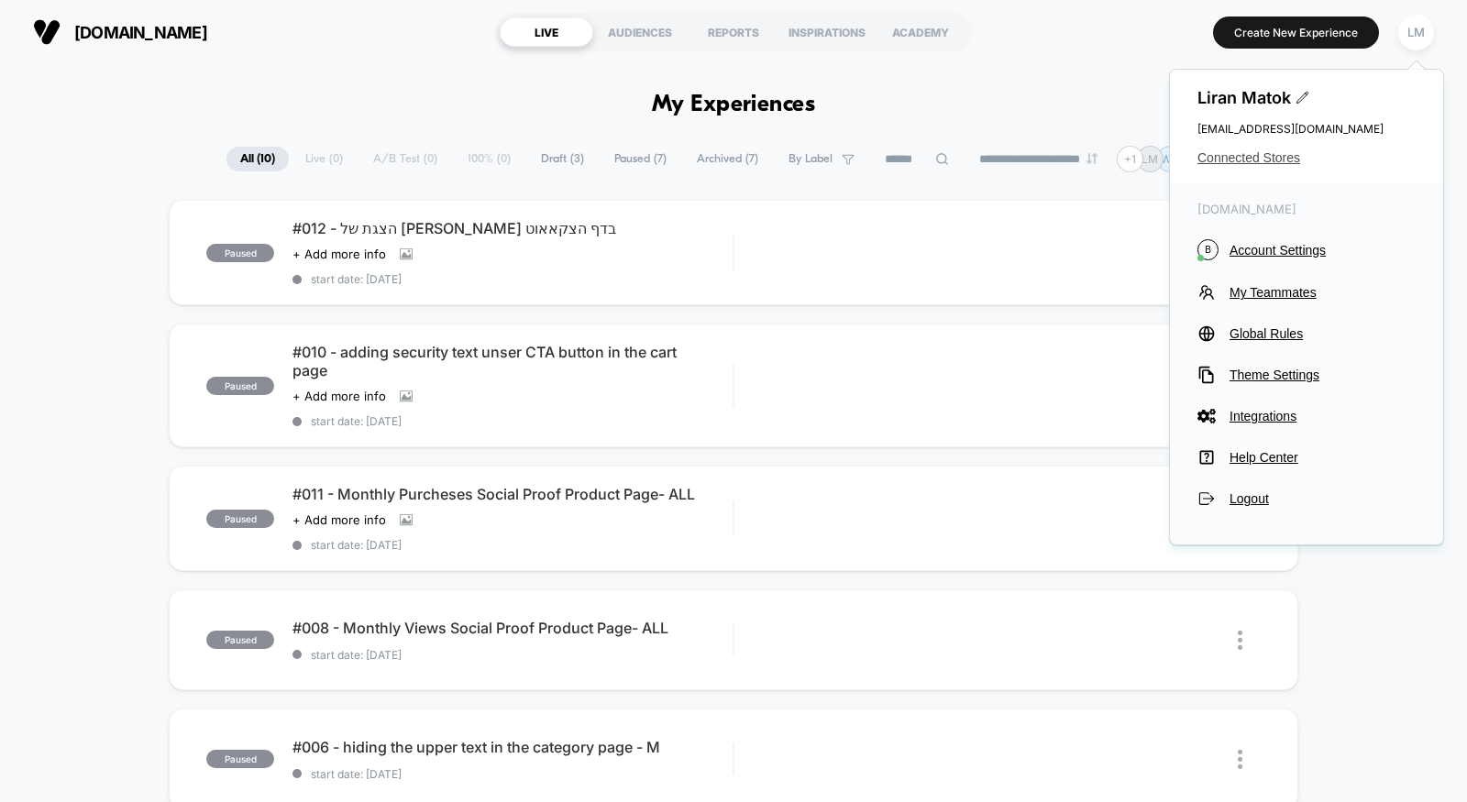
click at [1225, 159] on span "Connected Stores" at bounding box center [1306, 157] width 218 height 15
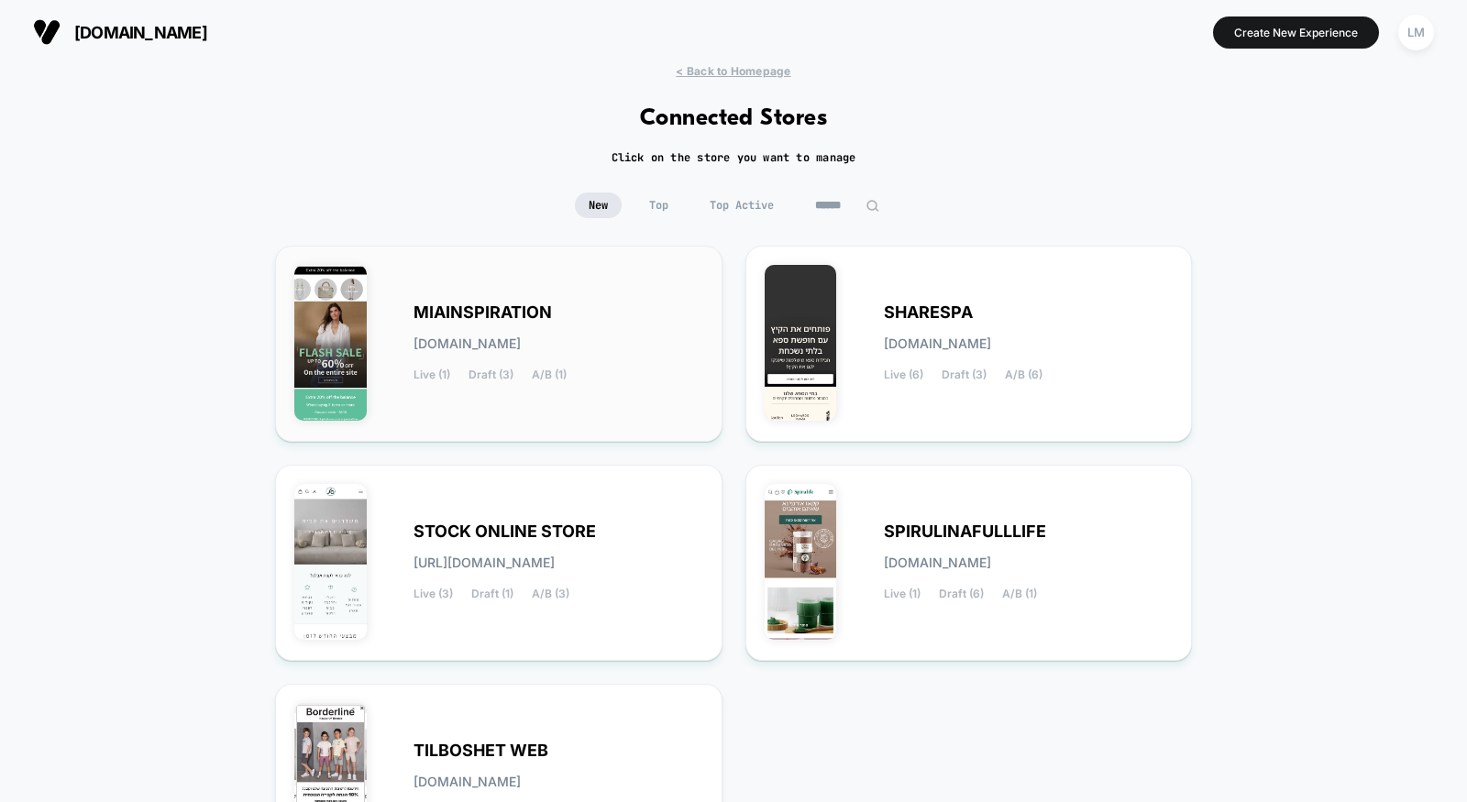
click at [529, 323] on div "MIAINSPIRATION [DOMAIN_NAME] Live (1) Draft (3) A/B (1)" at bounding box center [558, 343] width 290 height 75
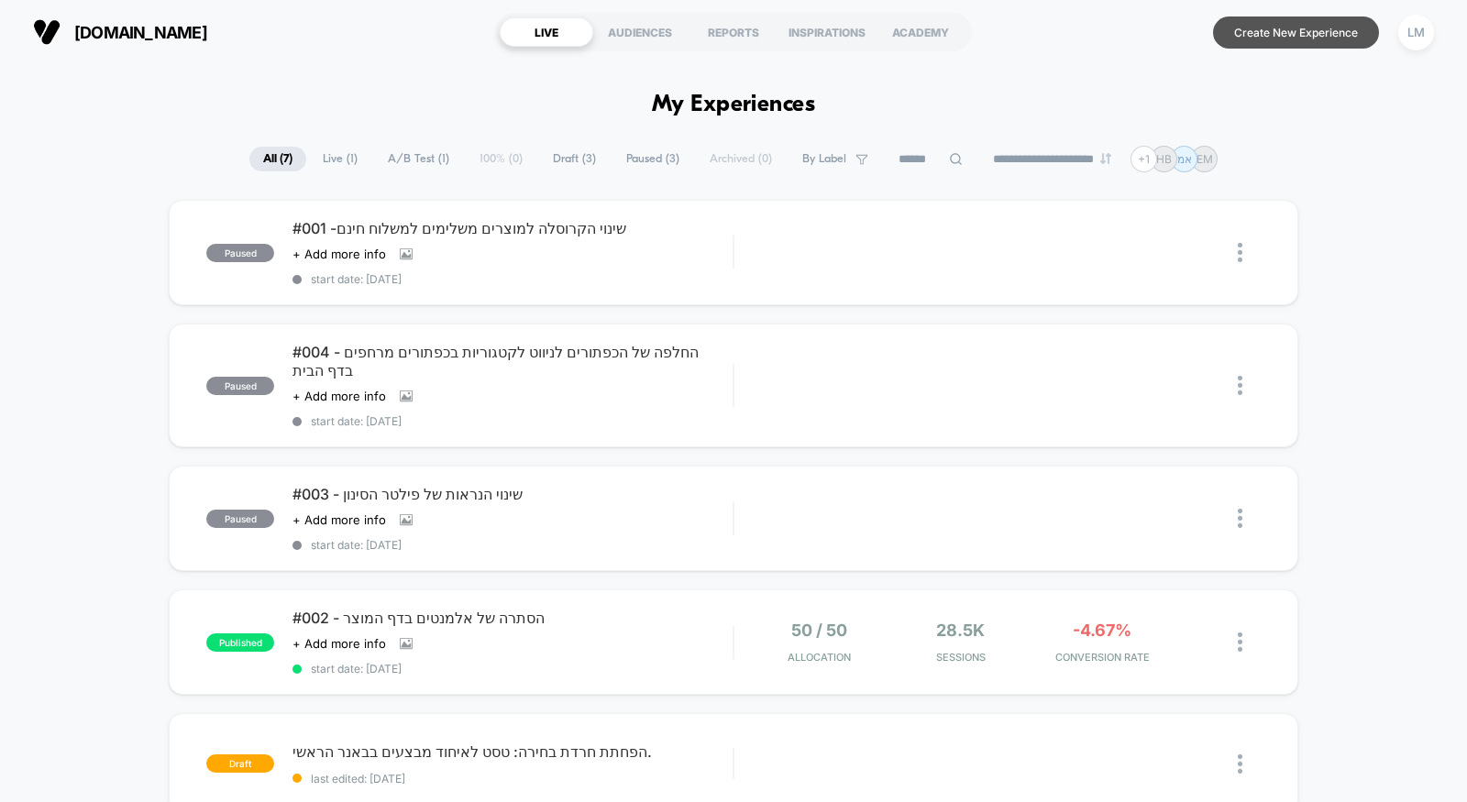
click at [1290, 27] on button "Create New Experience" at bounding box center [1296, 32] width 166 height 32
